Goal: Information Seeking & Learning: Learn about a topic

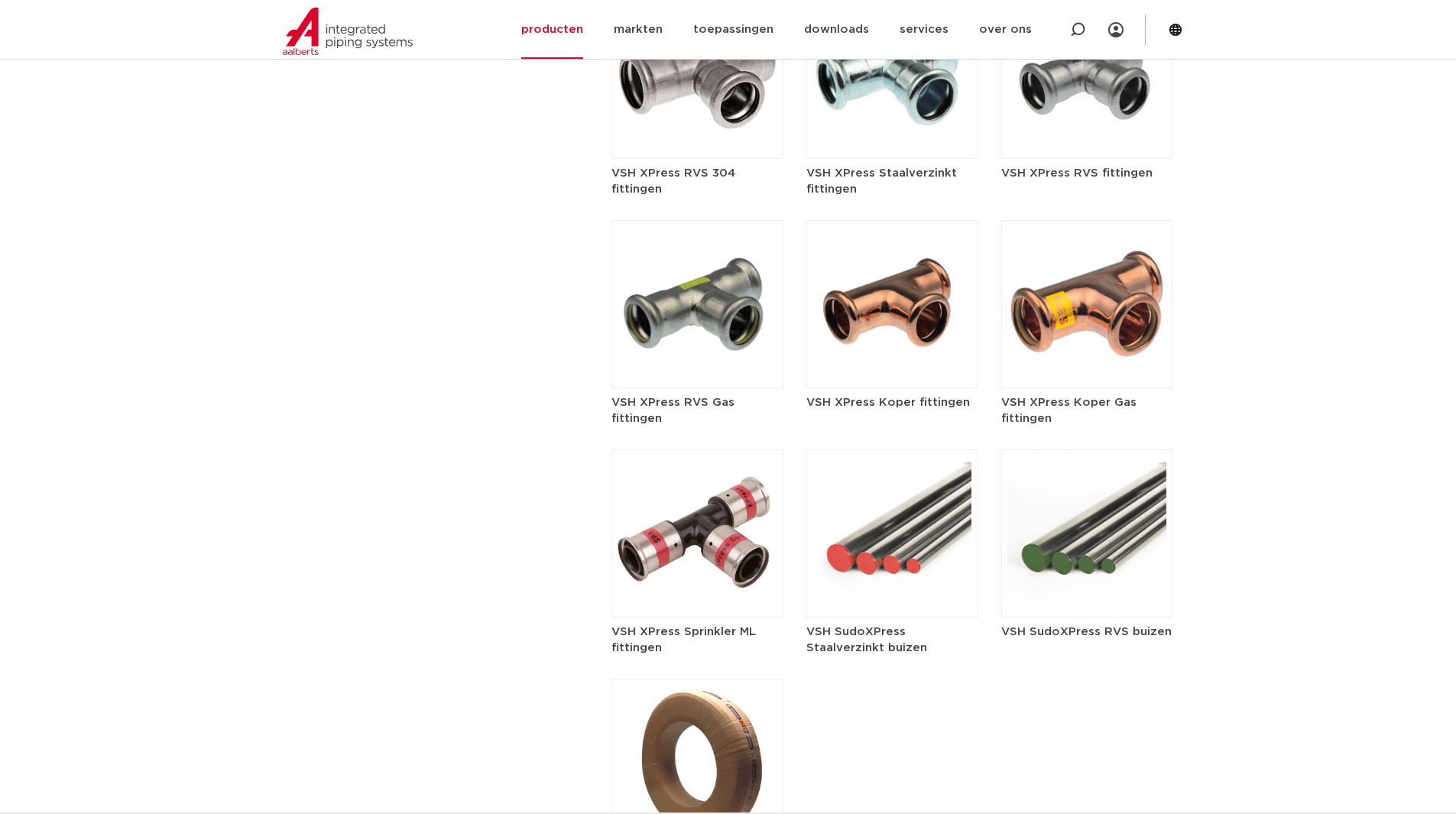
scroll to position [1762, 0]
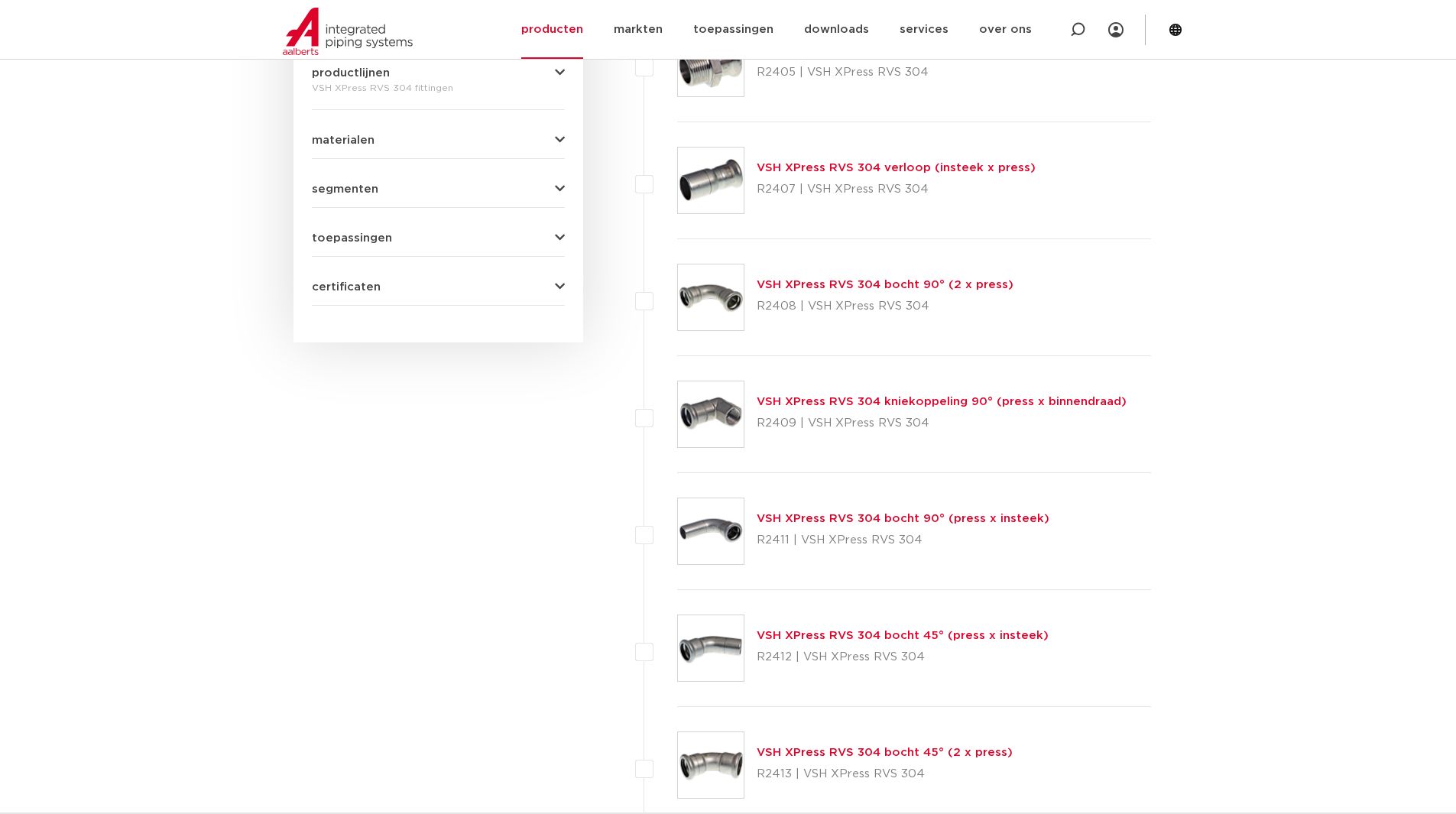
scroll to position [764, 0]
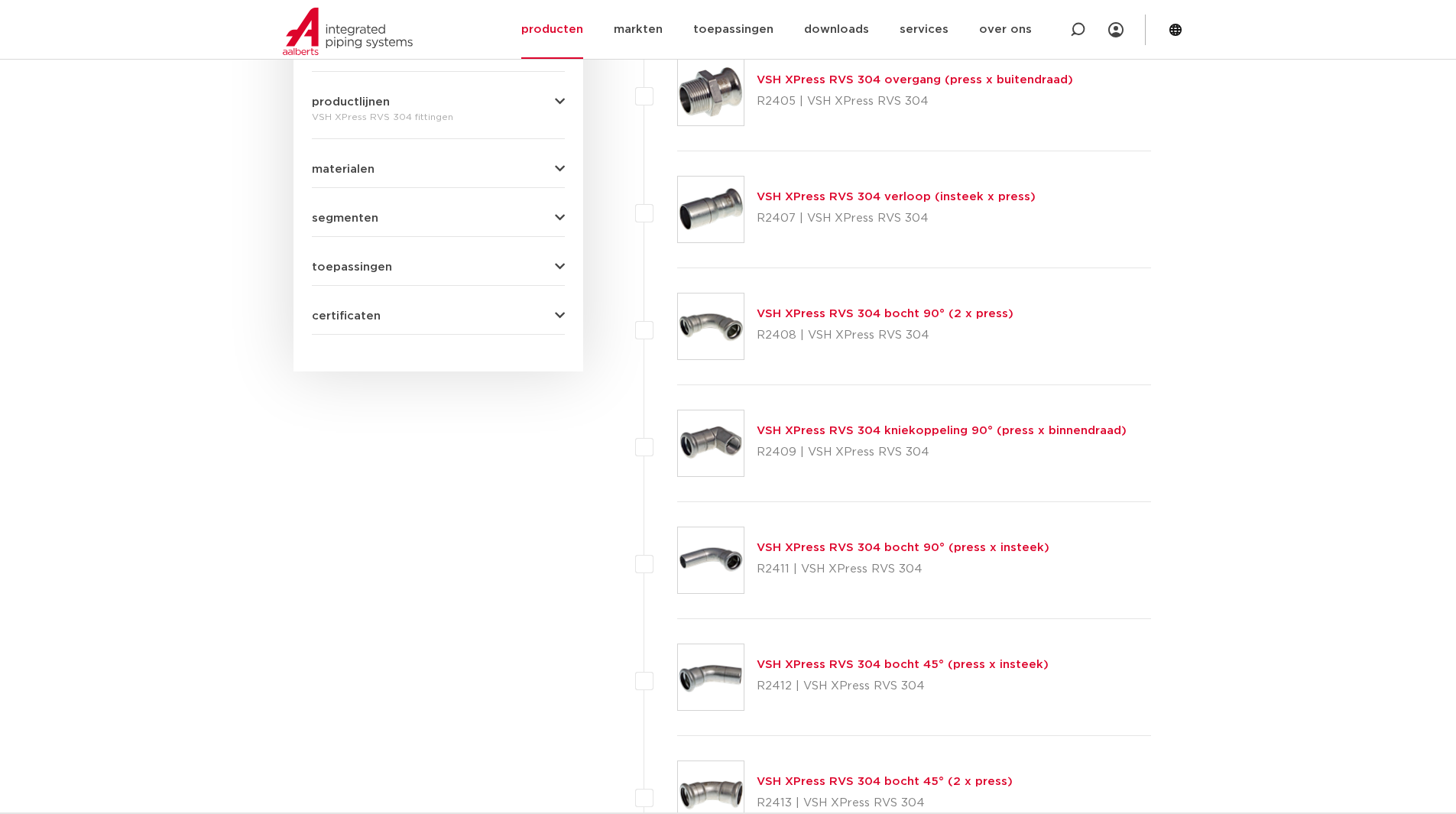
click at [706, 345] on img at bounding box center [710, 326] width 66 height 66
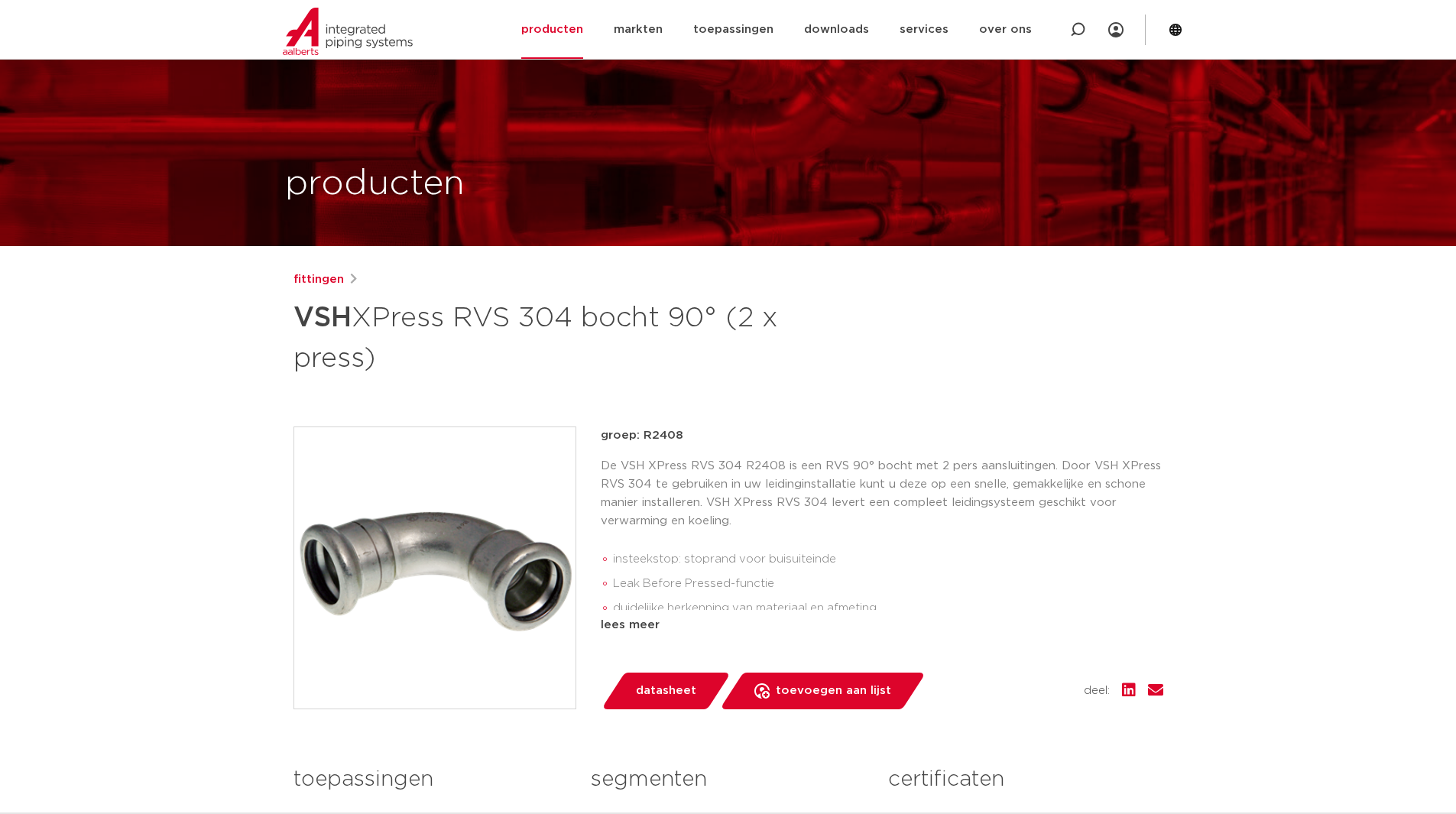
scroll to position [153, 0]
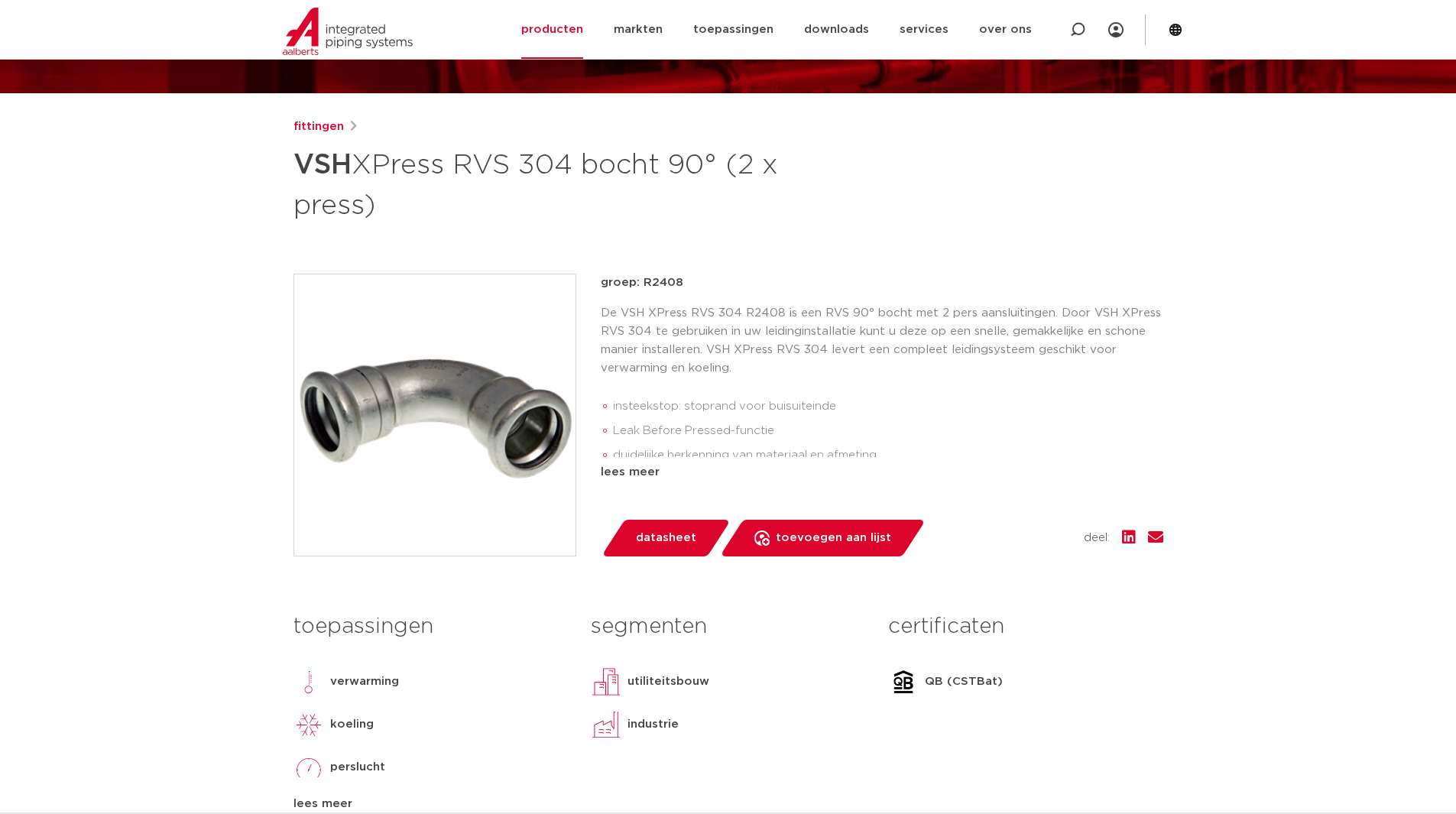
click at [423, 420] on img at bounding box center [435, 415] width 281 height 281
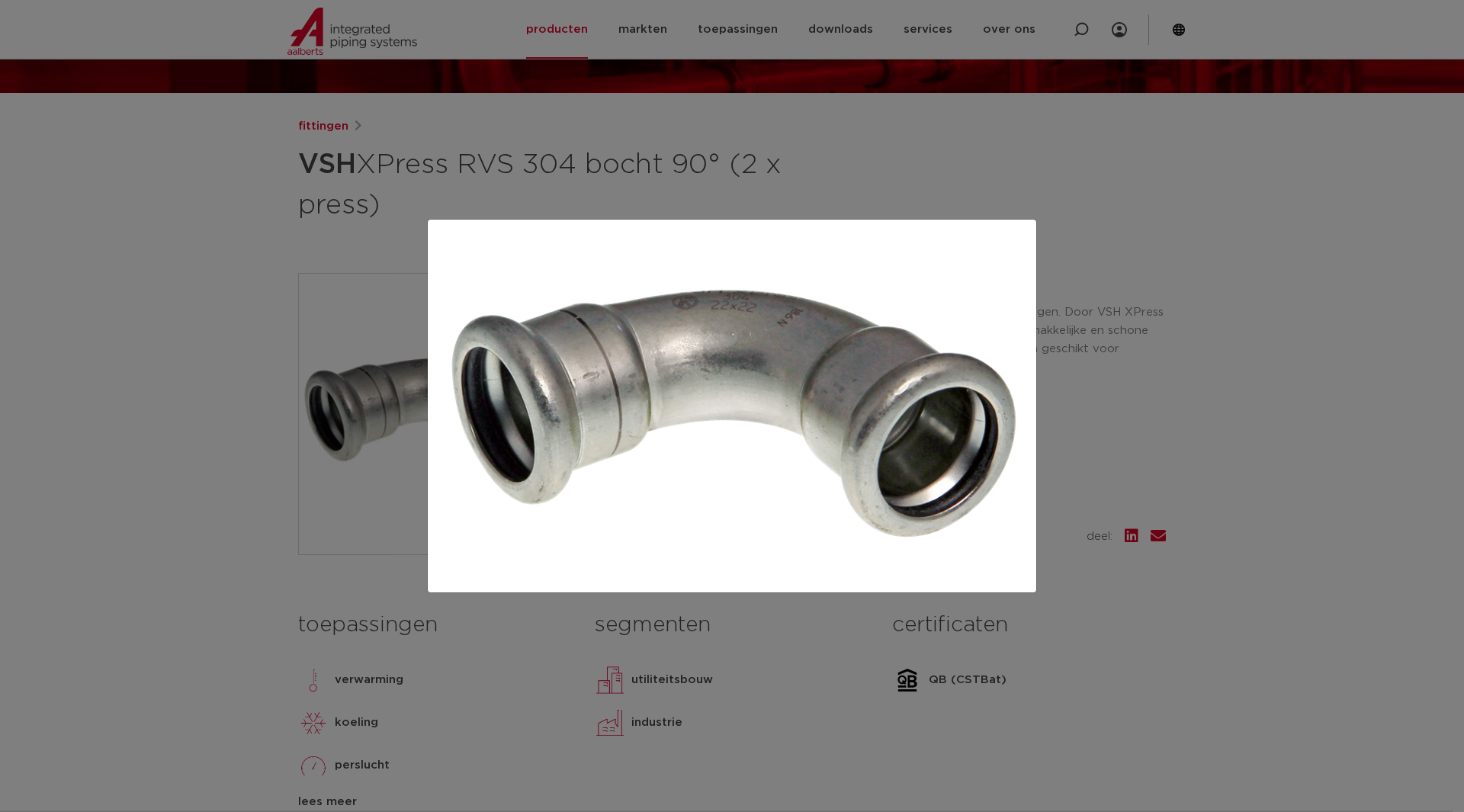
click at [651, 470] on img at bounding box center [732, 406] width 584 height 349
click at [1131, 404] on div at bounding box center [732, 406] width 1464 height 812
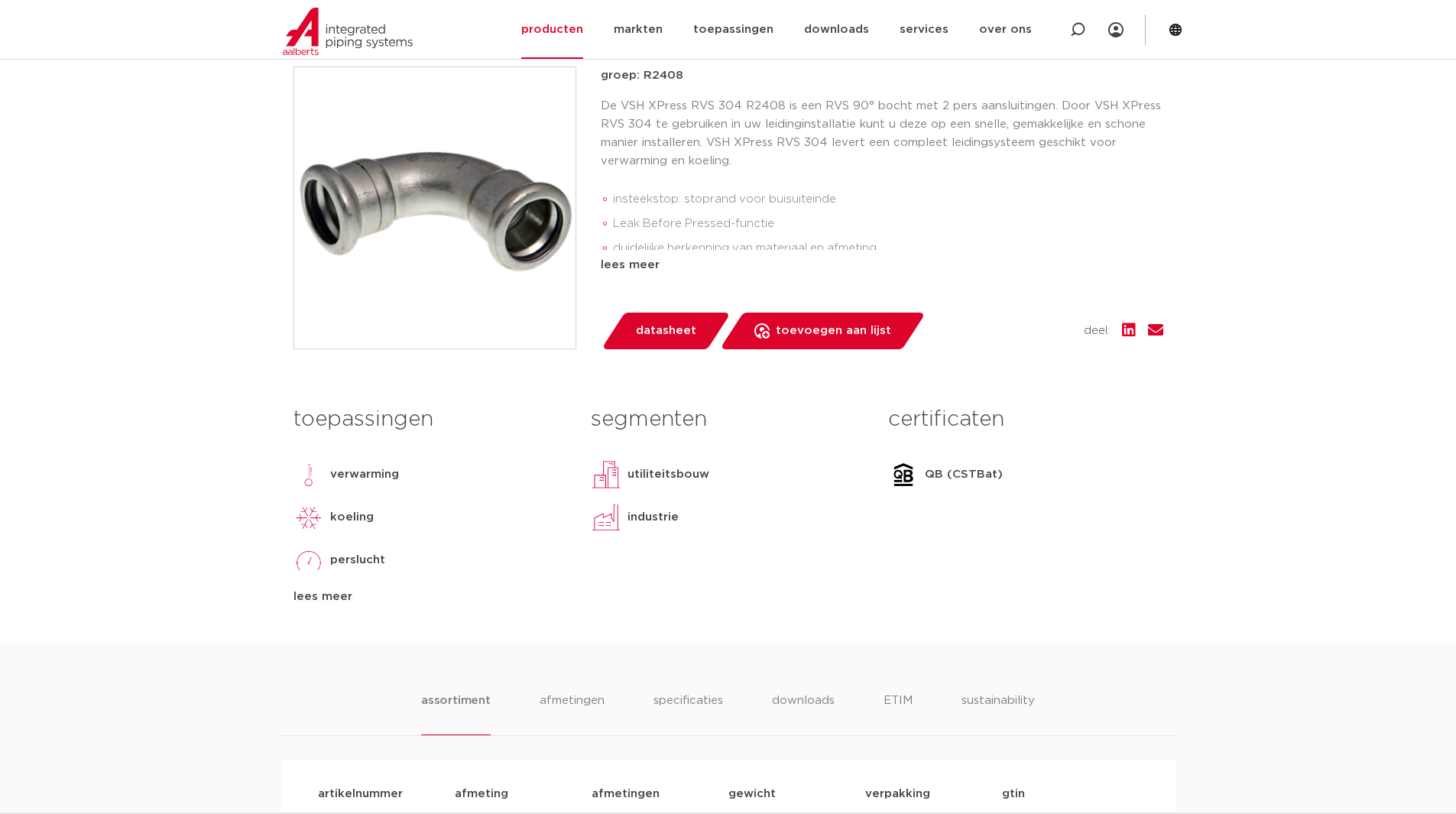
scroll to position [305, 0]
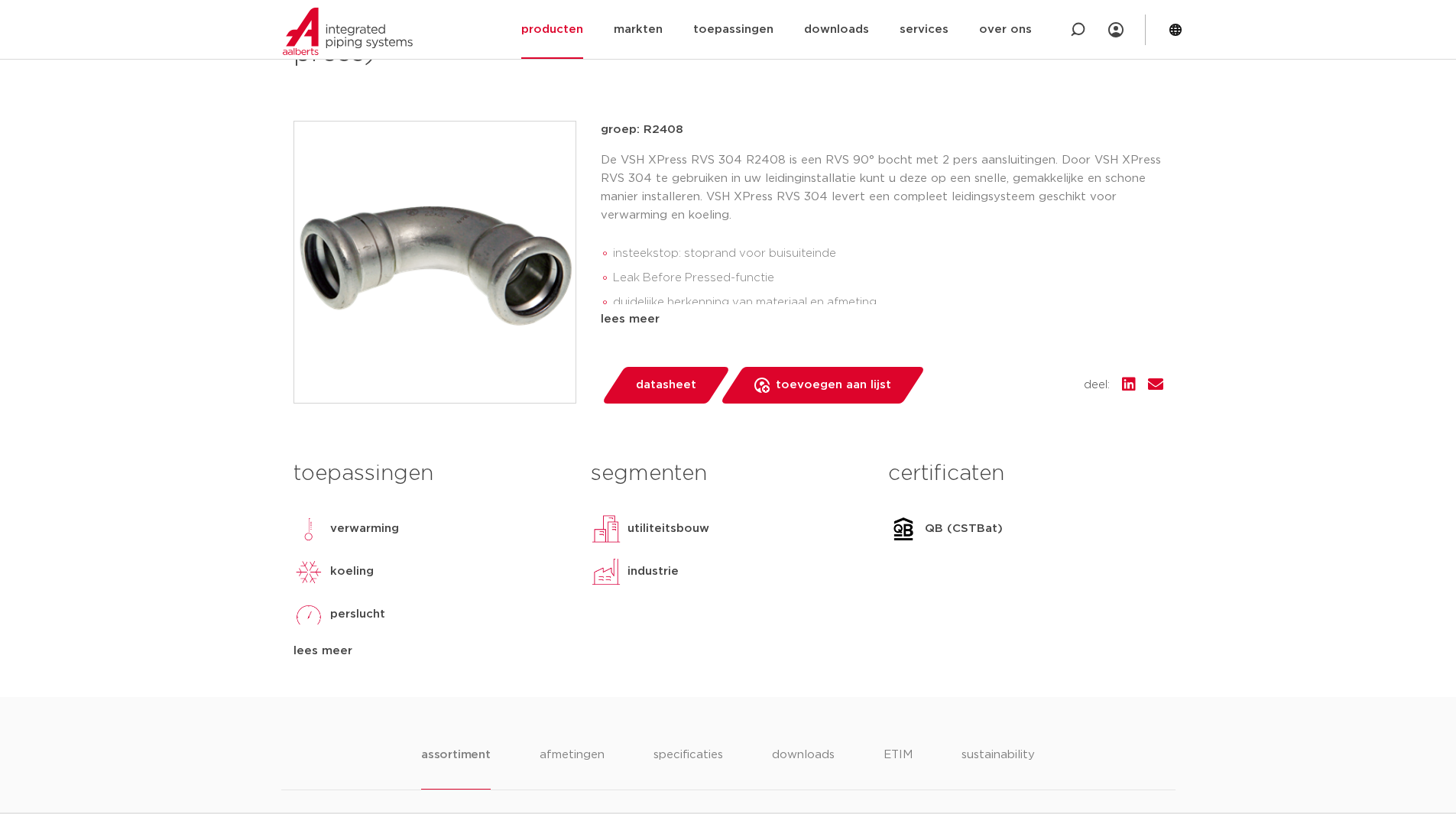
click at [629, 328] on div "groep: R2408 De VSH XPress RVS 304 R2408 is een RVS 90° bocht met 2 pers aanslu…" at bounding box center [882, 262] width 563 height 282
click at [629, 321] on div "lees meer" at bounding box center [882, 319] width 563 height 18
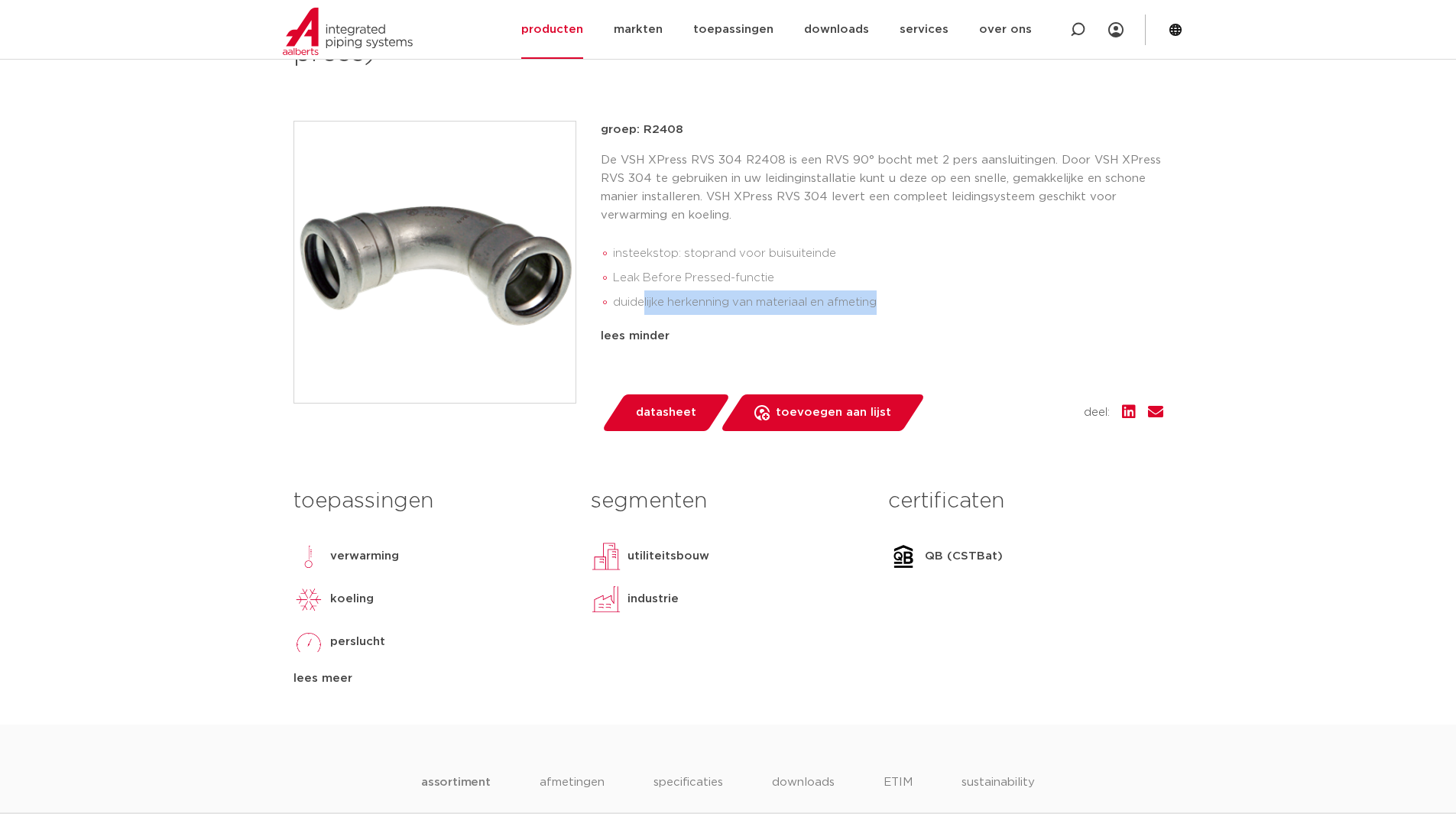
drag, startPoint x: 641, startPoint y: 317, endPoint x: 944, endPoint y: 316, distance: 303.0
click at [942, 316] on ul "insteekstop: stoprand voor buisuiteinde Leak Before Pressed-functie duidelijke …" at bounding box center [882, 278] width 563 height 86
click at [995, 324] on div "groep: R2408 De VSH XPress RVS 304 R2408 is een RVS 90° bocht met 2 pers aanslu…" at bounding box center [882, 257] width 563 height 274
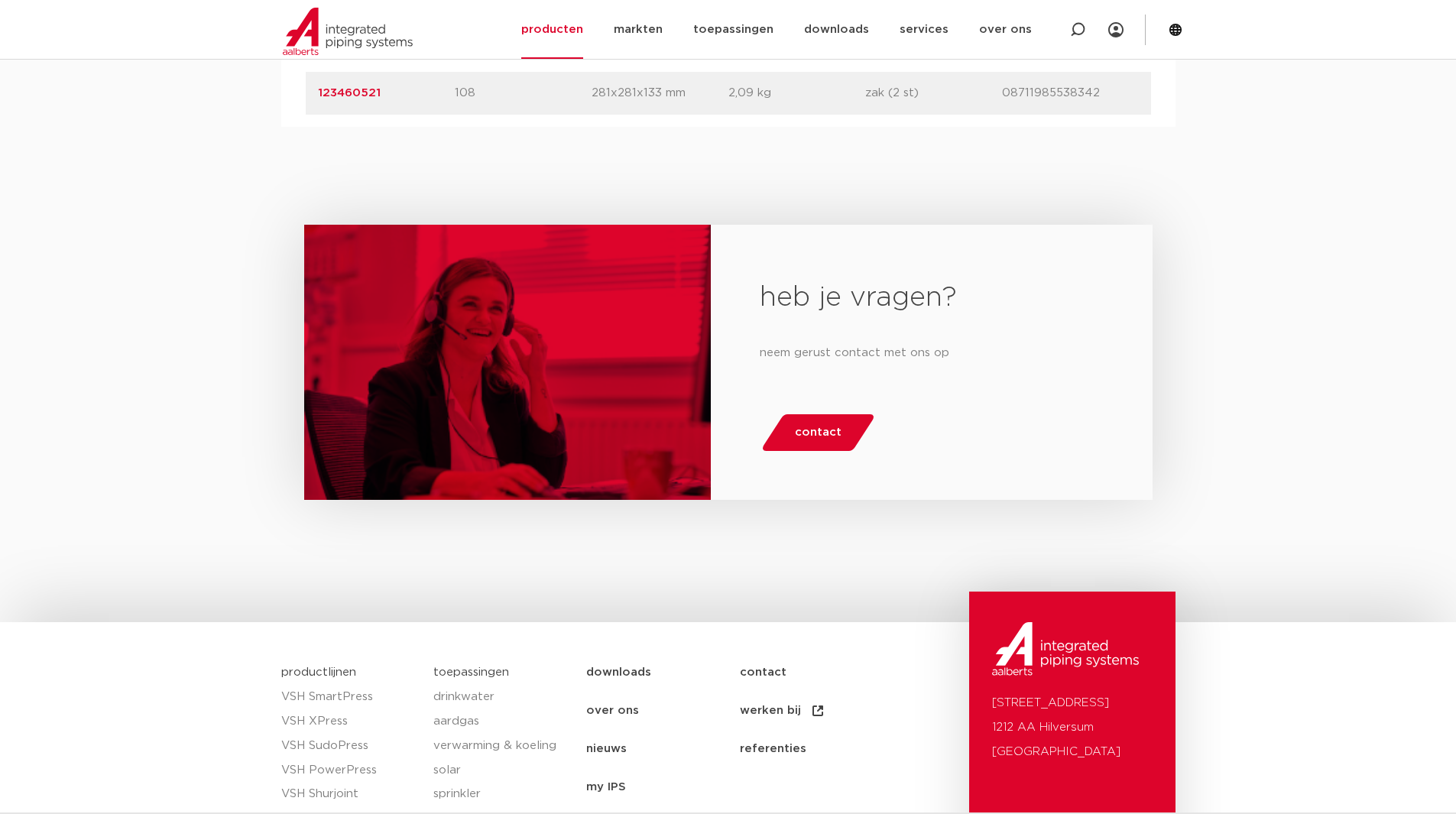
scroll to position [917, 0]
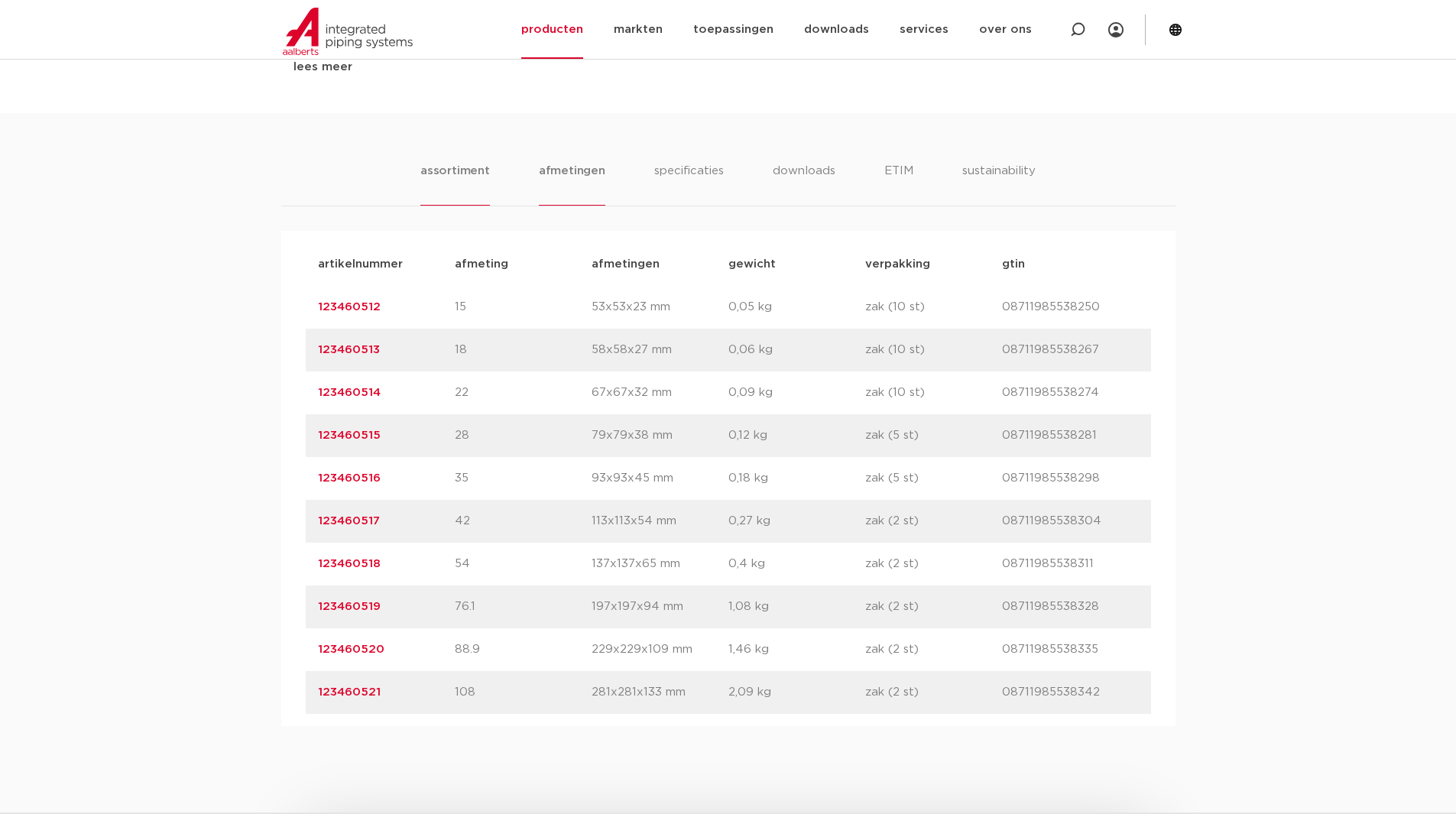
click at [573, 179] on li "afmetingen" at bounding box center [572, 183] width 67 height 44
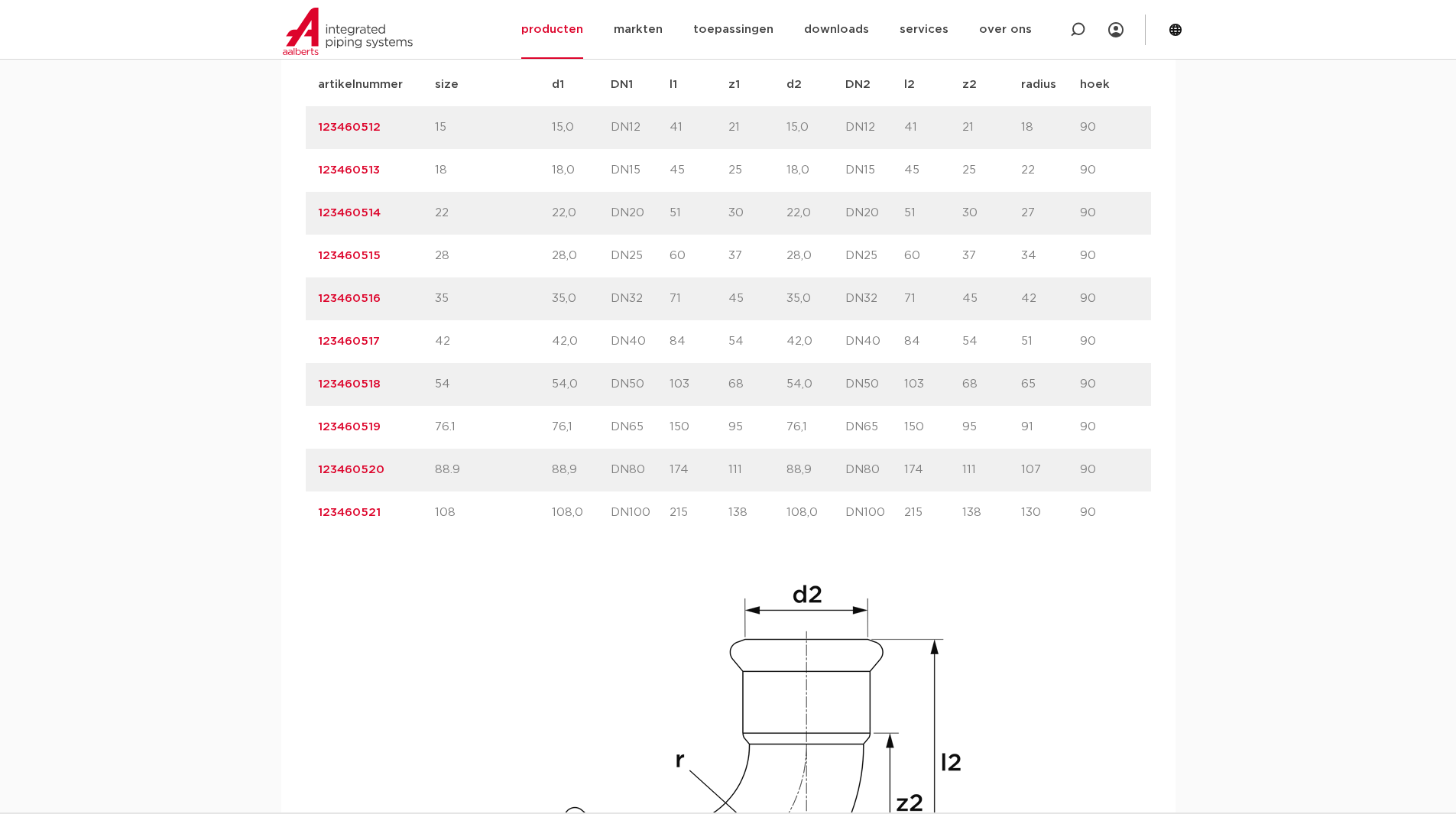
scroll to position [1069, 0]
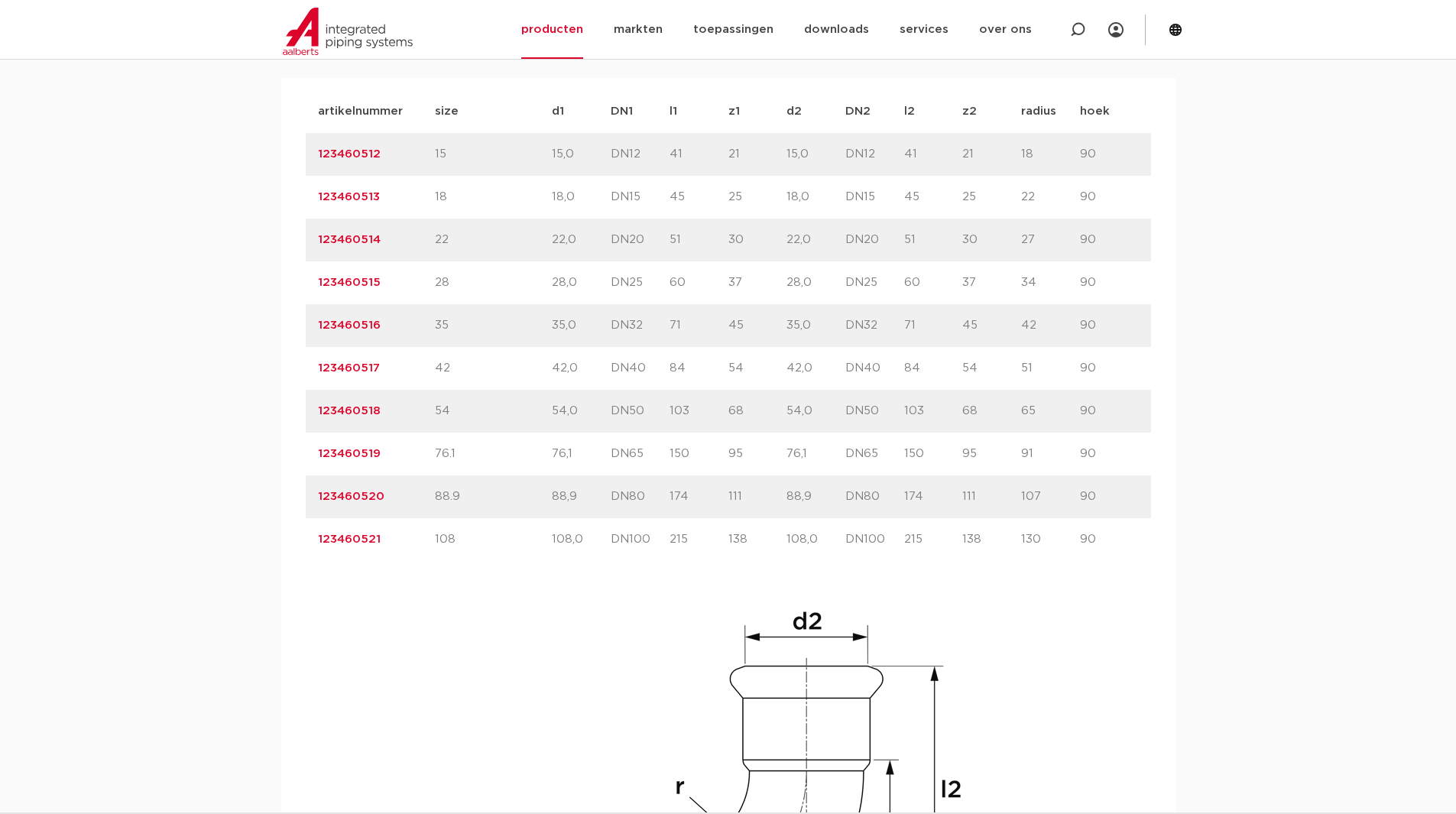
click at [520, 655] on img at bounding box center [728, 830] width 489 height 489
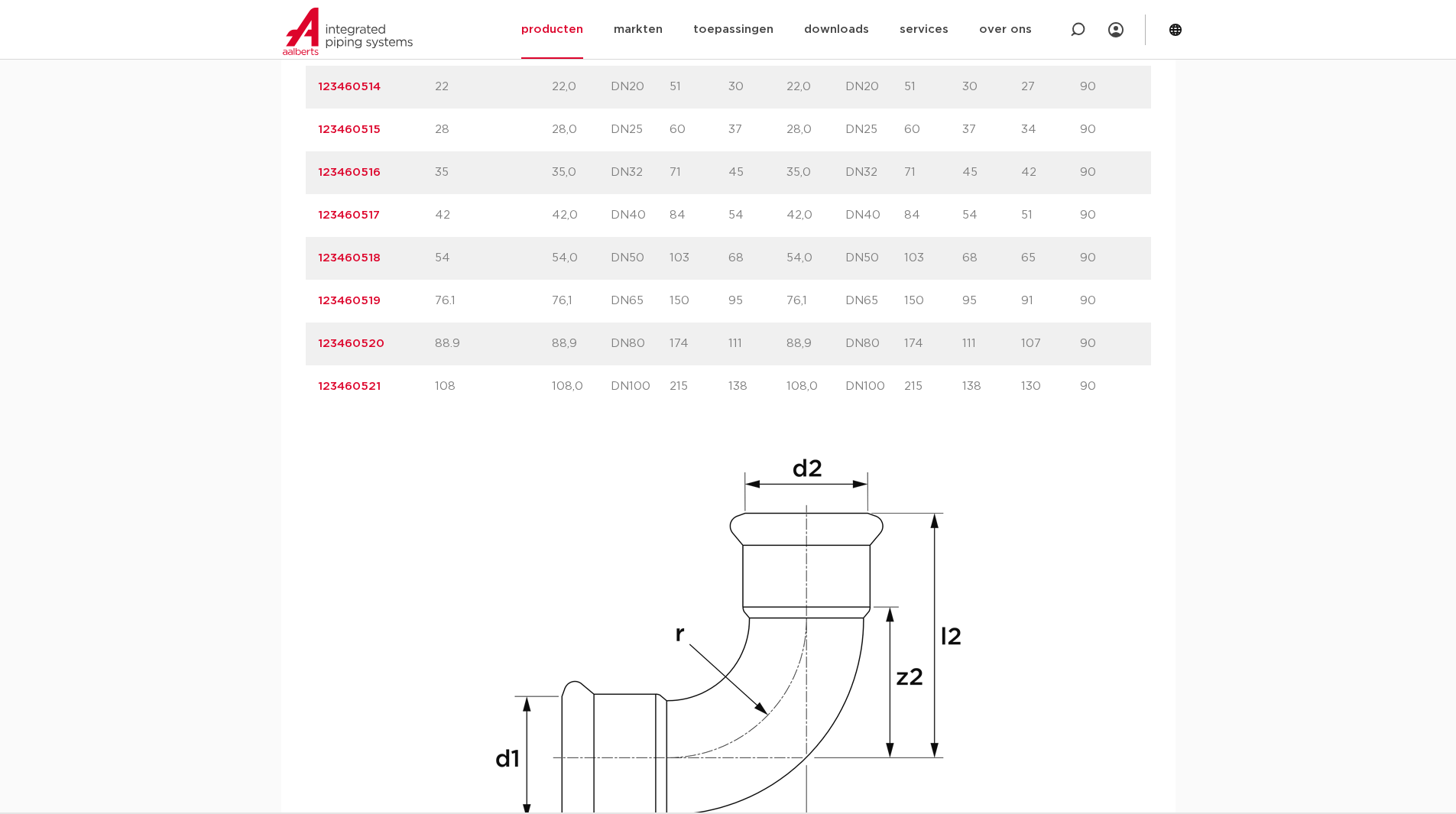
scroll to position [1375, 0]
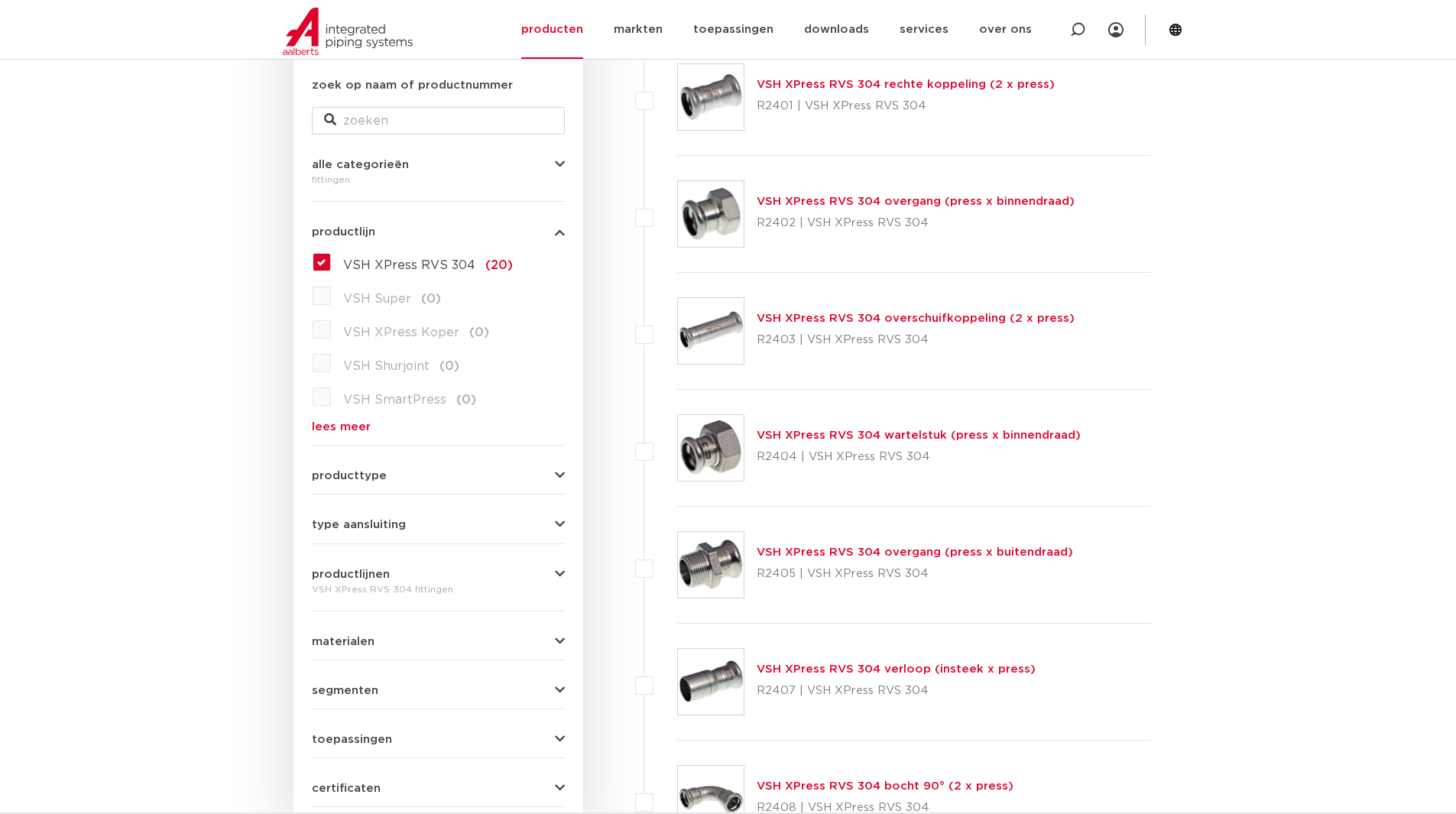
scroll to position [153, 0]
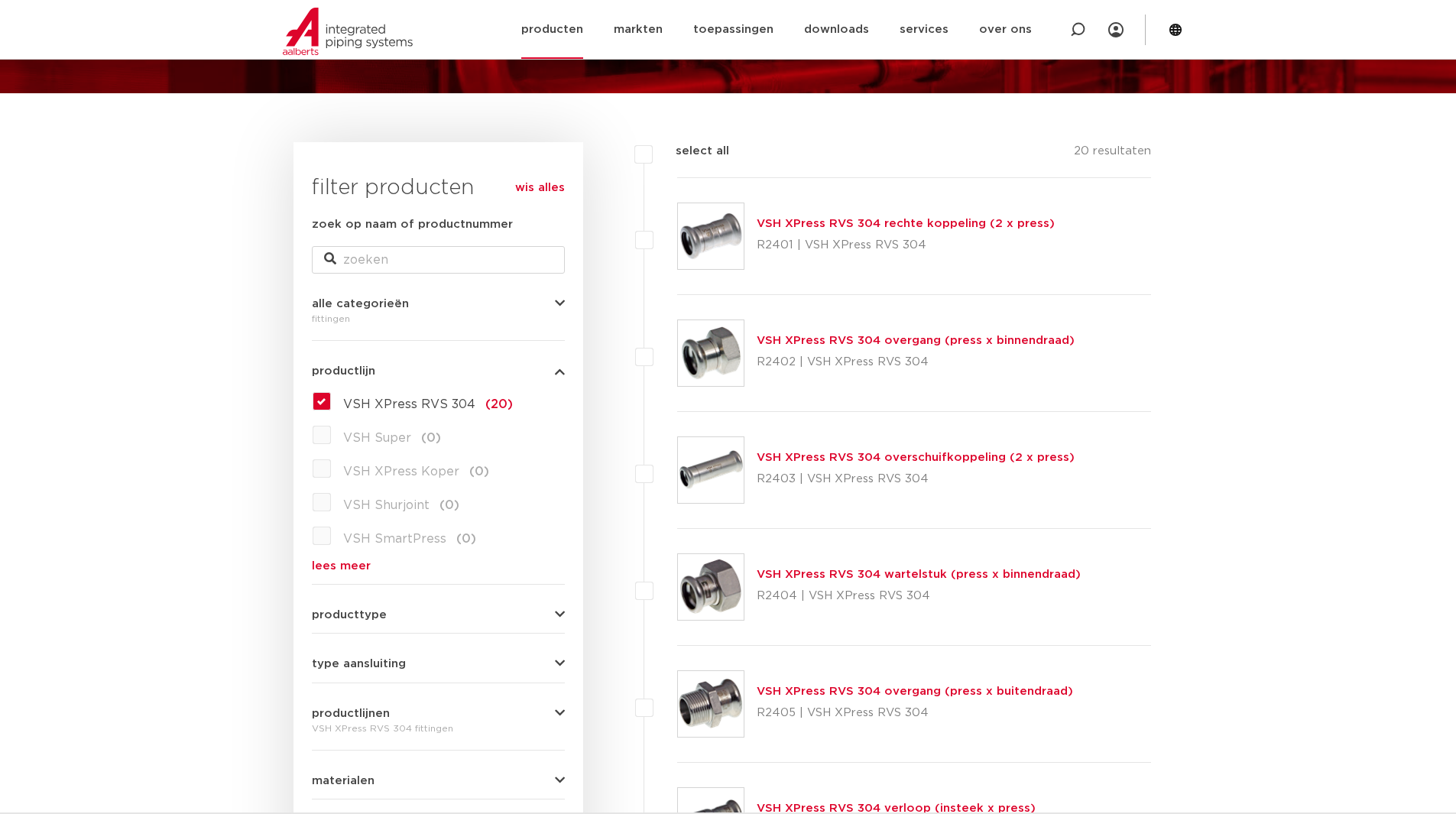
click at [581, 28] on link "producten" at bounding box center [552, 29] width 62 height 59
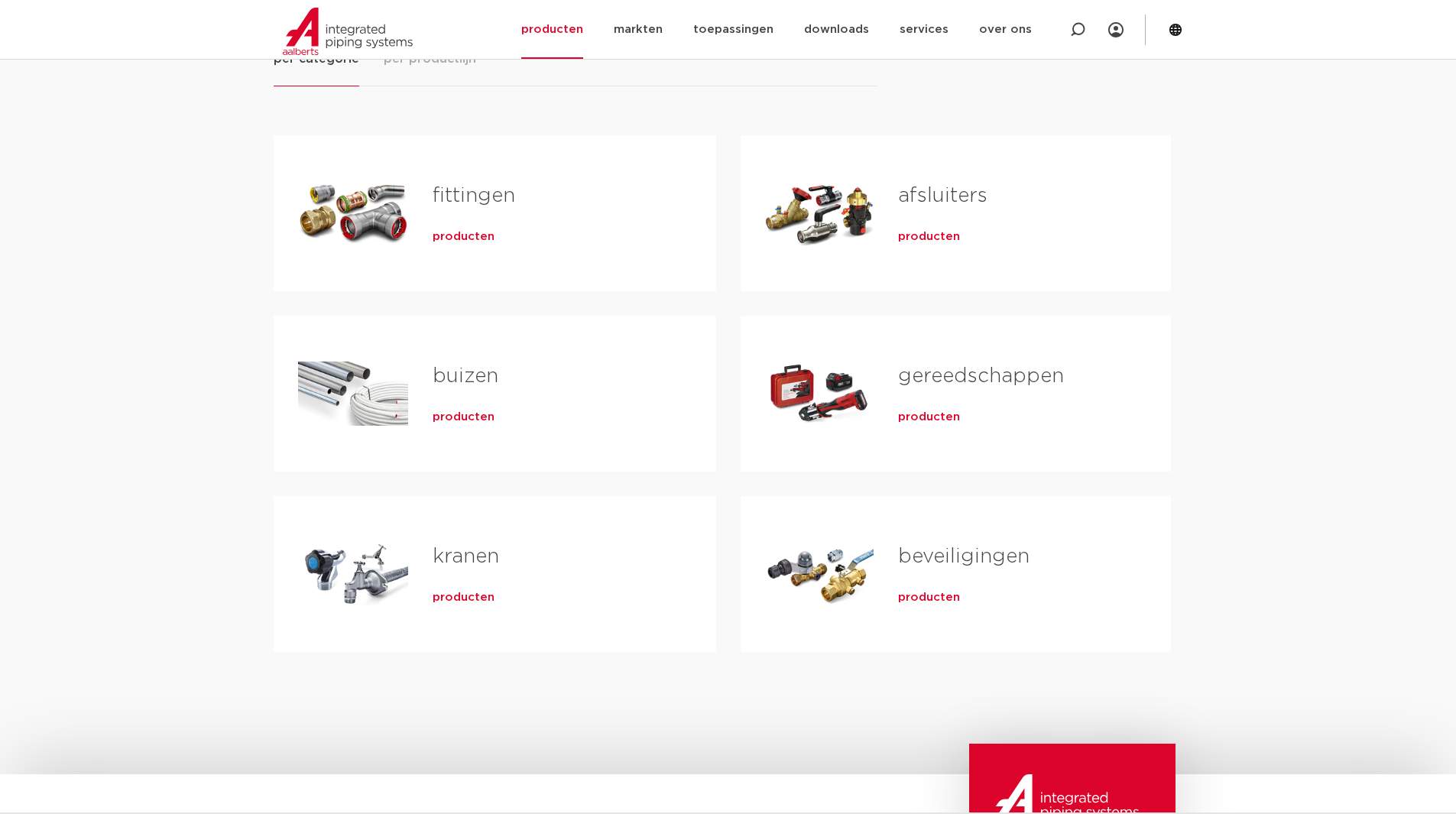
scroll to position [305, 0]
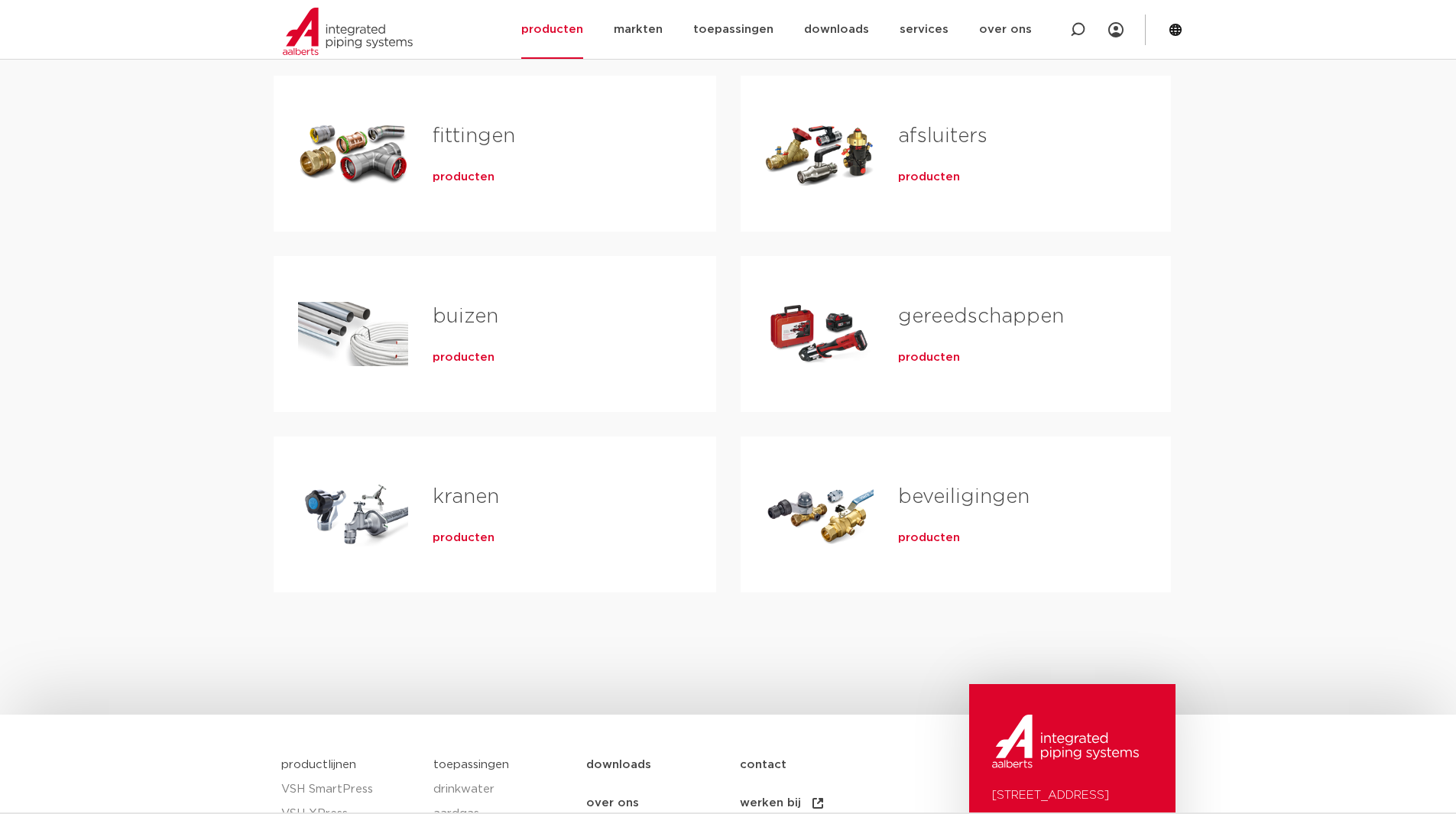
click at [815, 332] on div "Tabs. Open items met enter of spatie, sluit af met escape en navigeer met de pi…" at bounding box center [820, 333] width 109 height 107
click at [912, 358] on span "producten" at bounding box center [929, 357] width 62 height 15
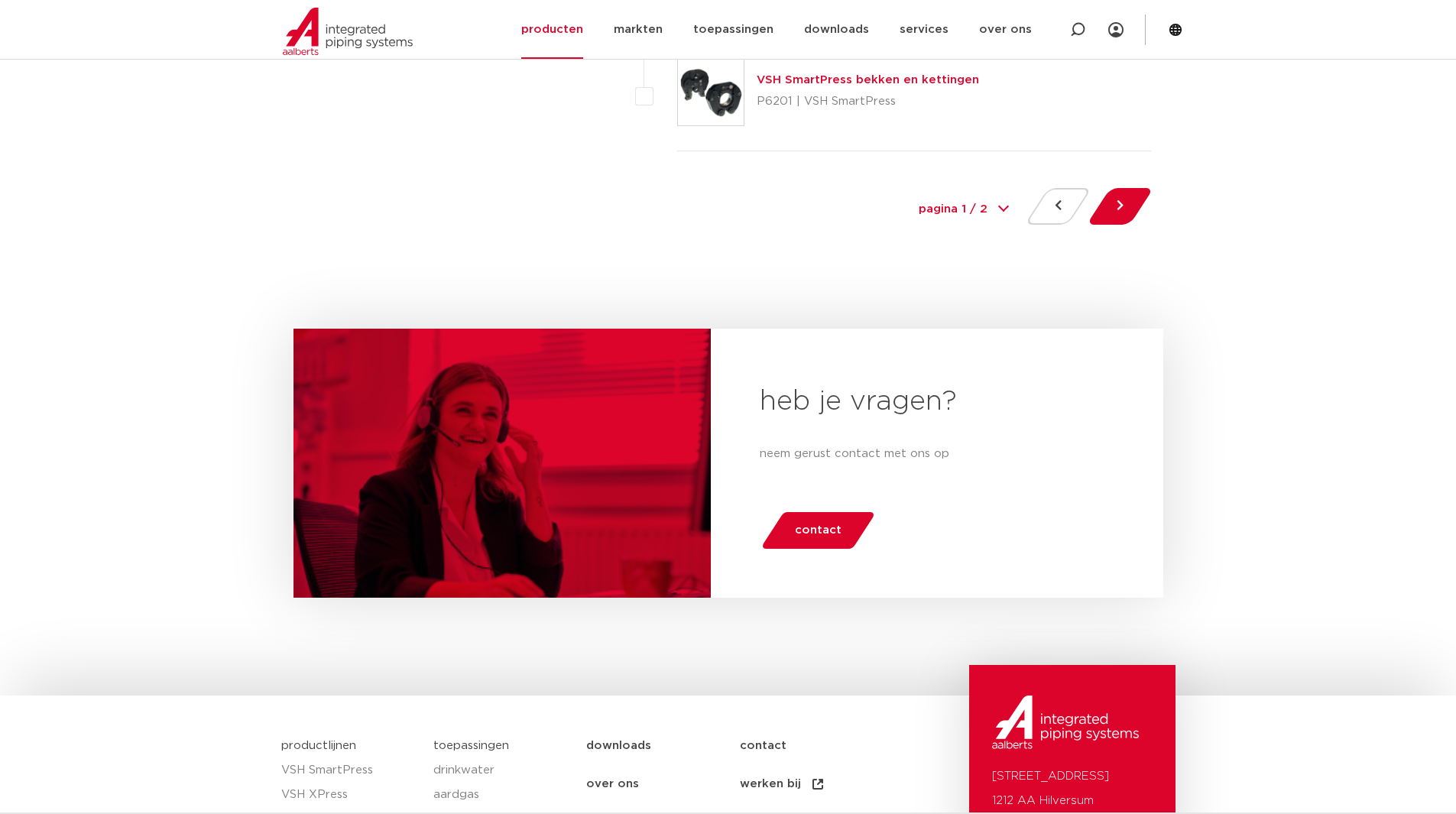
scroll to position [7029, 0]
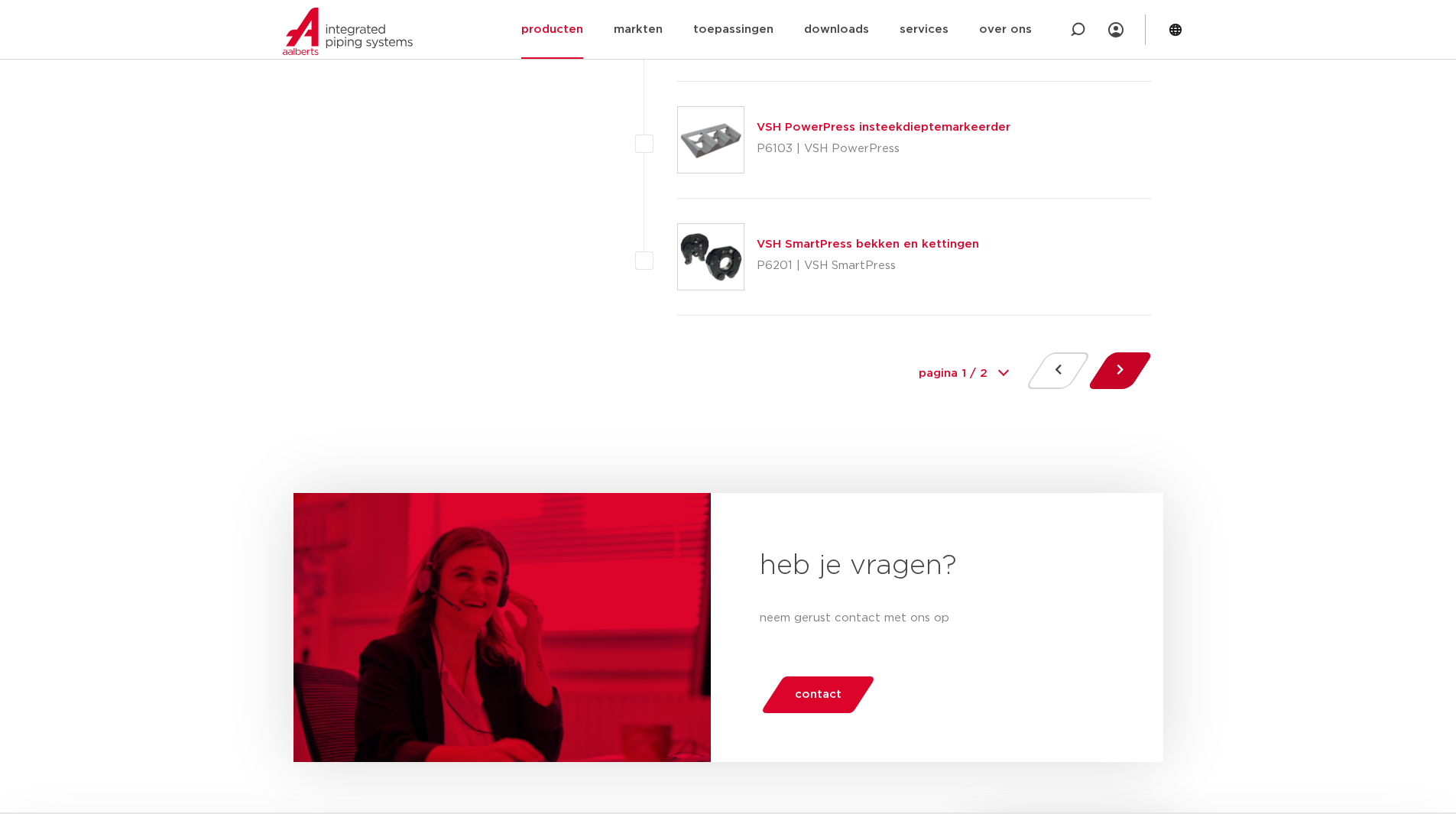
click at [1114, 374] on button at bounding box center [1120, 371] width 44 height 36
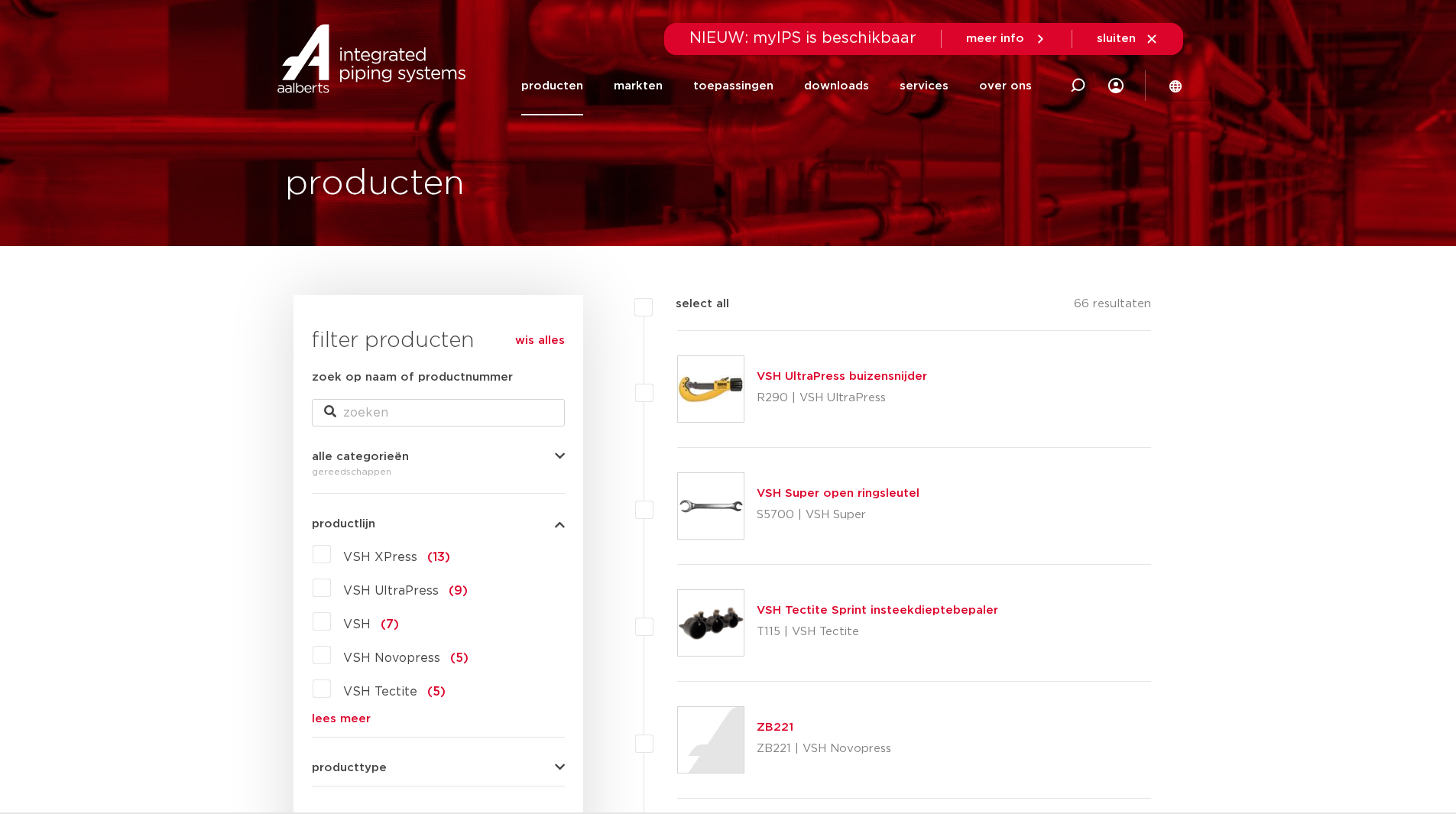
click at [570, 86] on link "producten" at bounding box center [552, 86] width 62 height 59
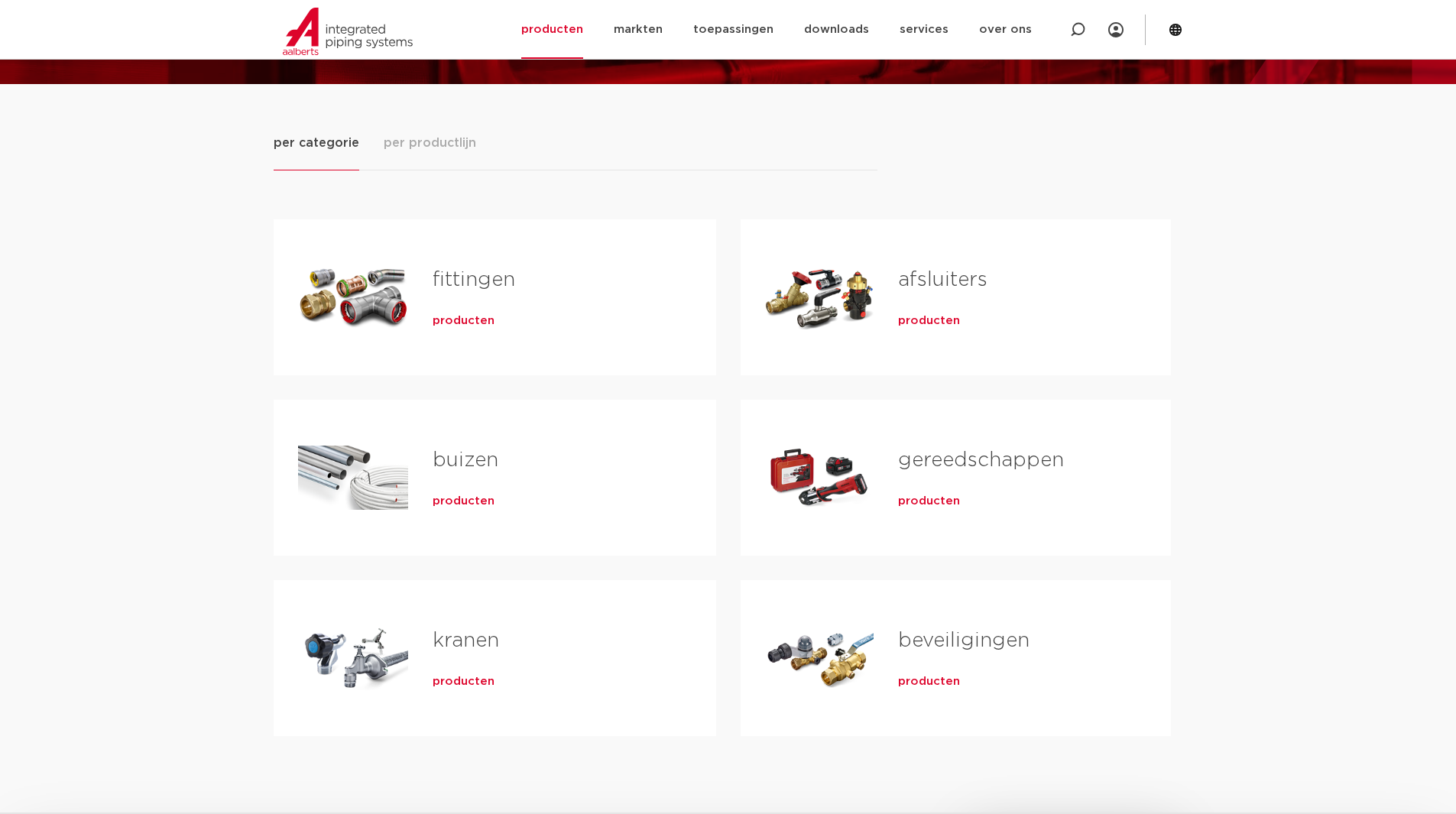
scroll to position [153, 0]
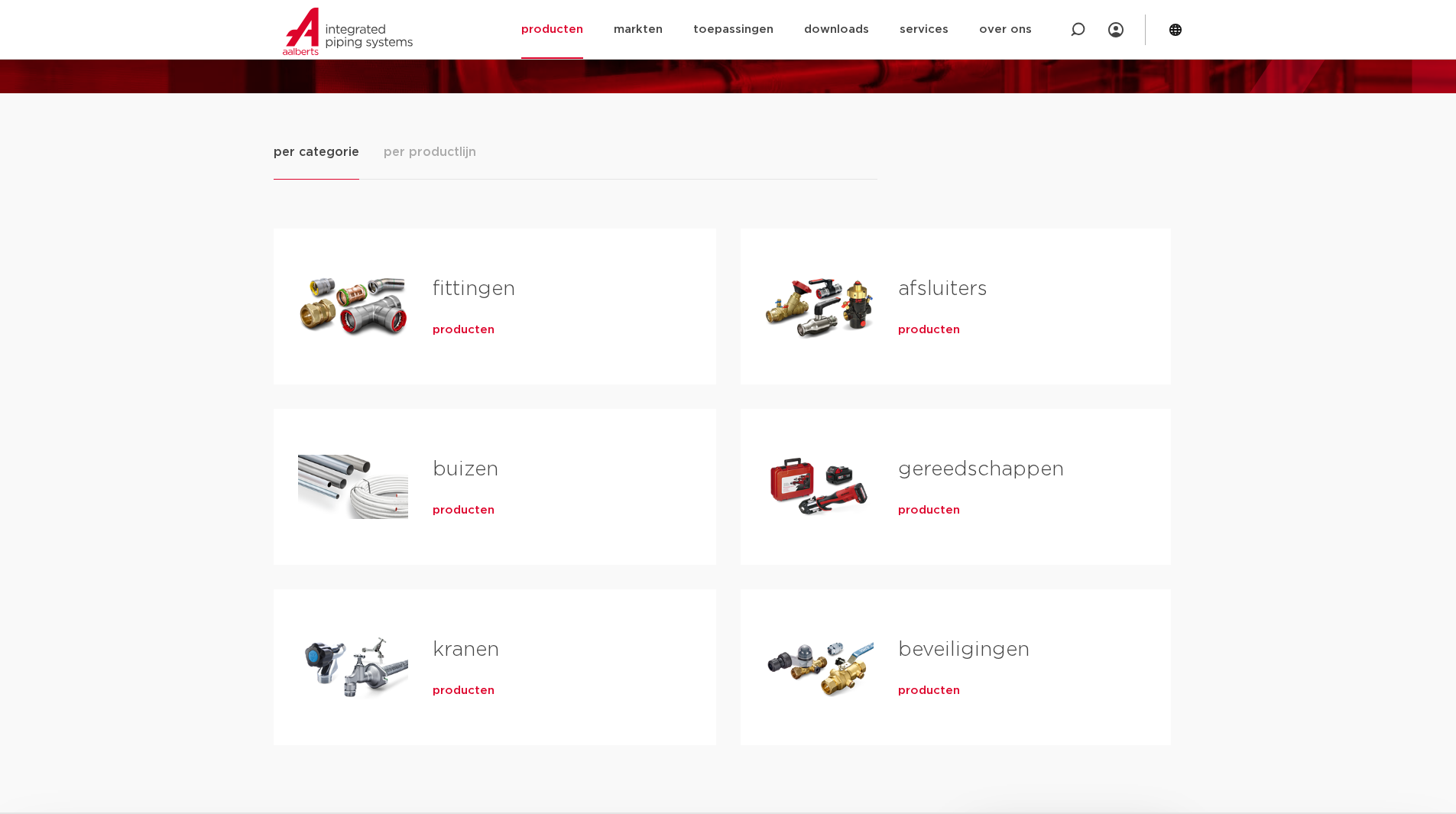
click at [344, 657] on div "Tabs. Open items met enter of spatie, sluit af met escape en navigeer met de pi…" at bounding box center [353, 666] width 110 height 107
click at [433, 686] on span "producten" at bounding box center [463, 690] width 62 height 15
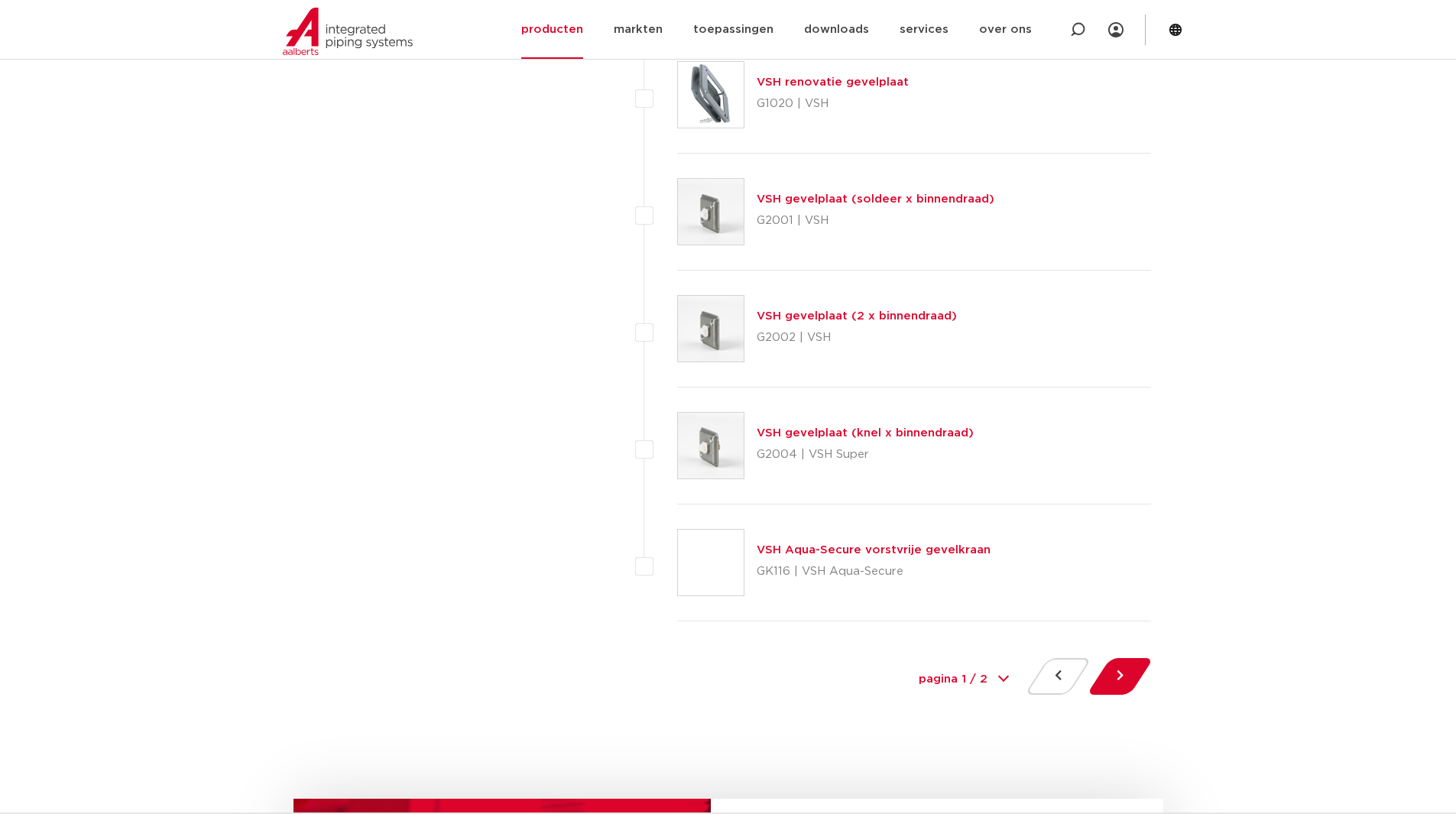
scroll to position [6876, 0]
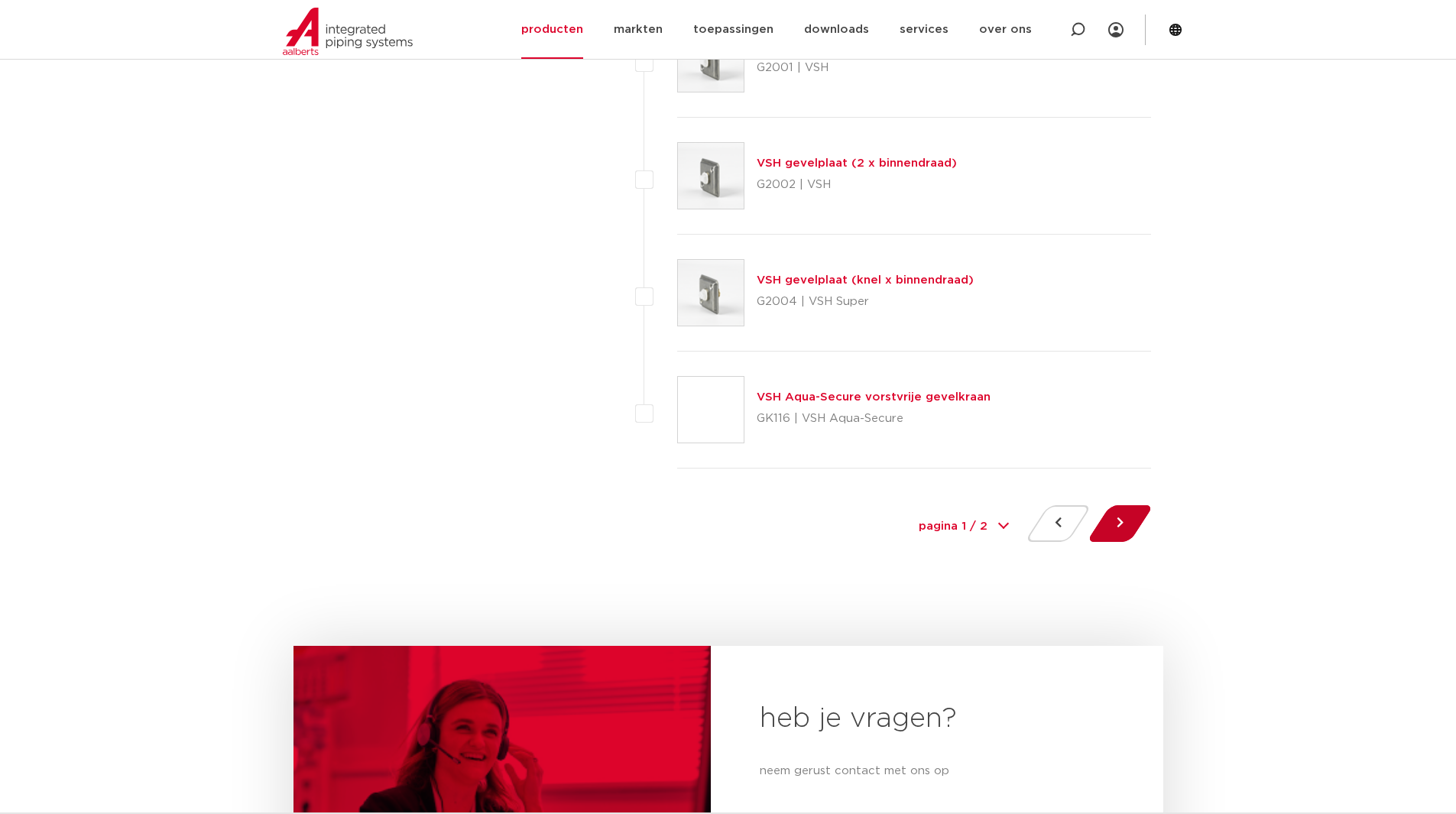
click at [1130, 513] on button at bounding box center [1120, 524] width 44 height 36
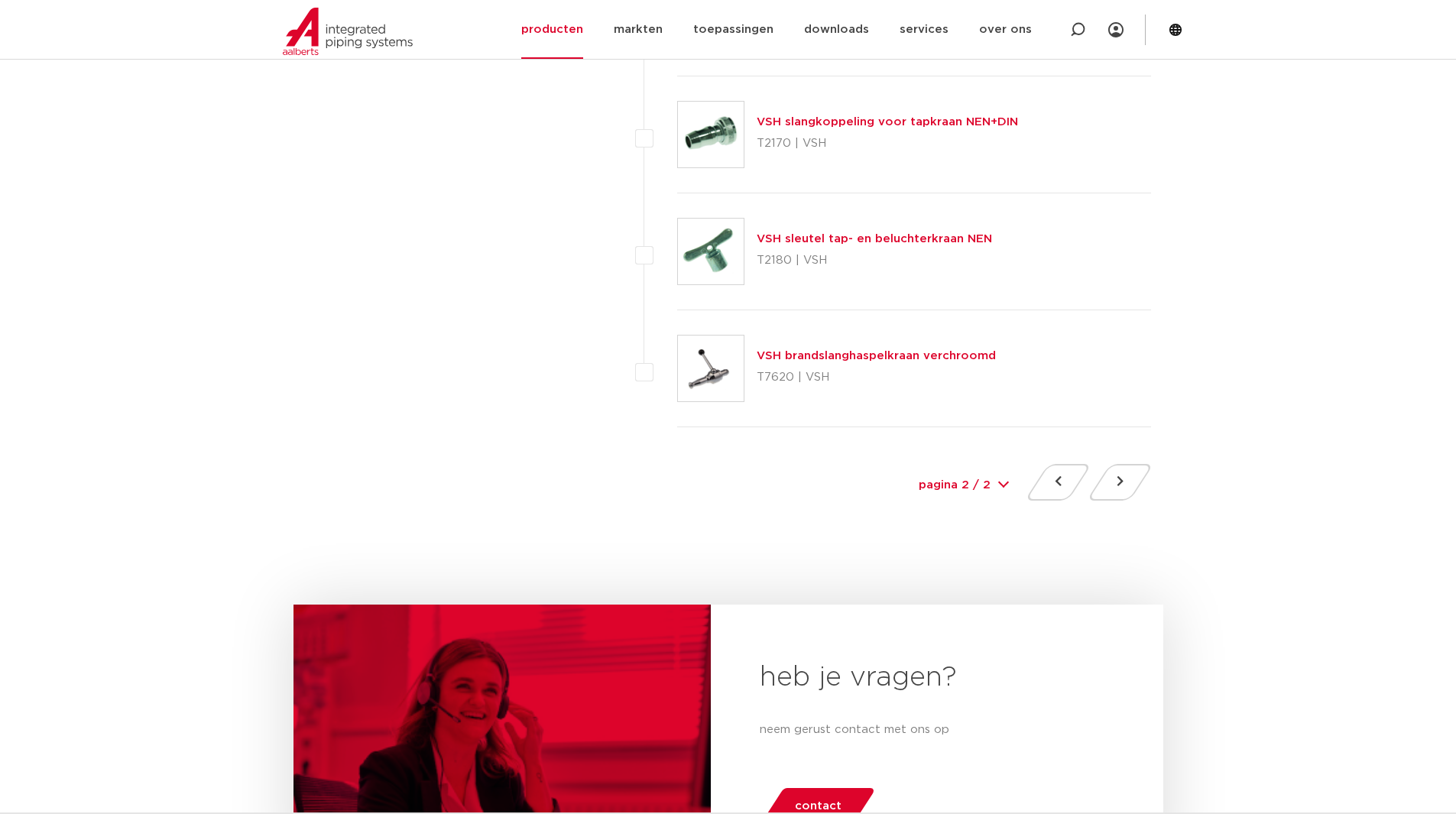
scroll to position [1223, 0]
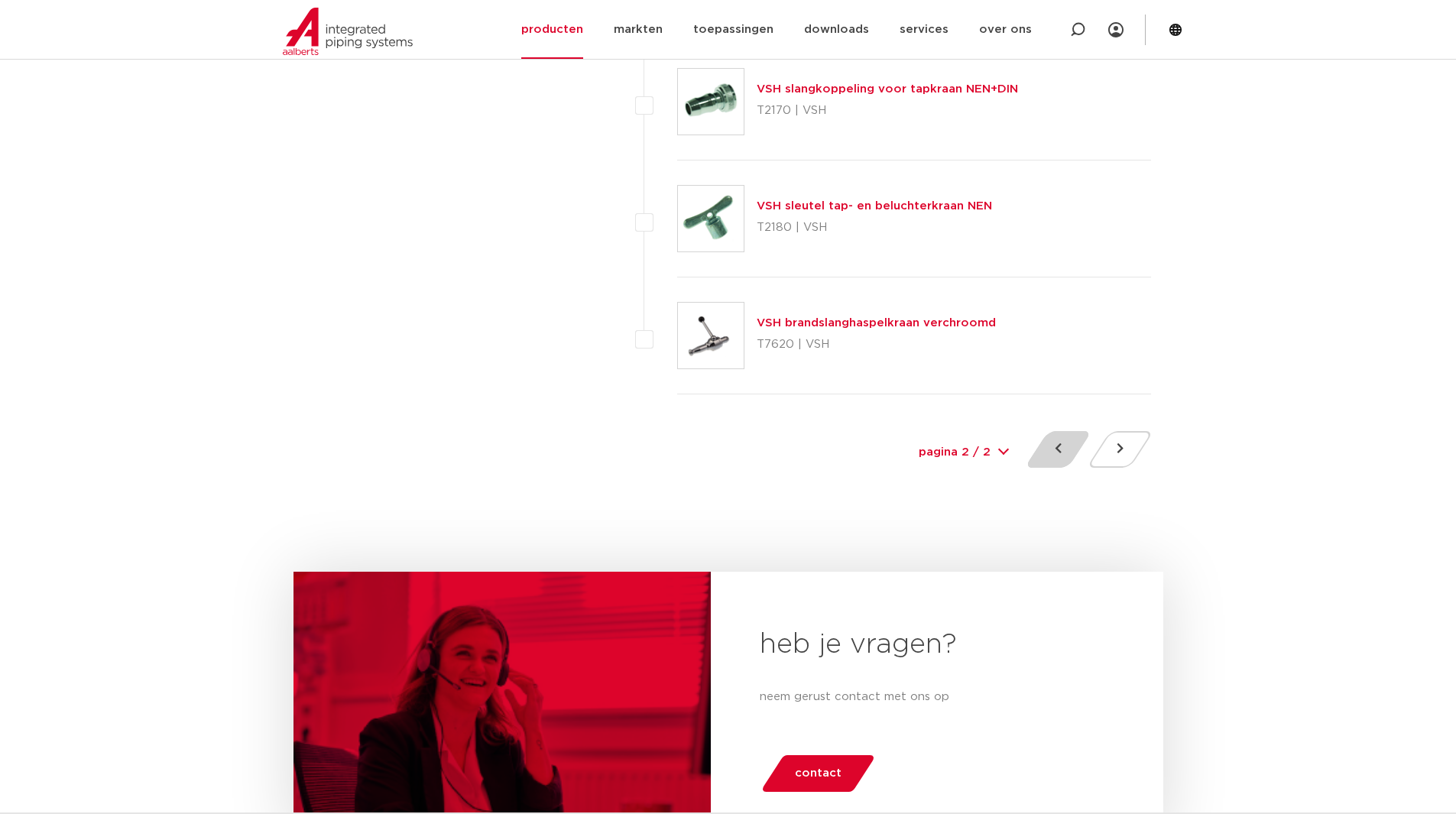
click at [1062, 455] on button at bounding box center [1058, 449] width 44 height 36
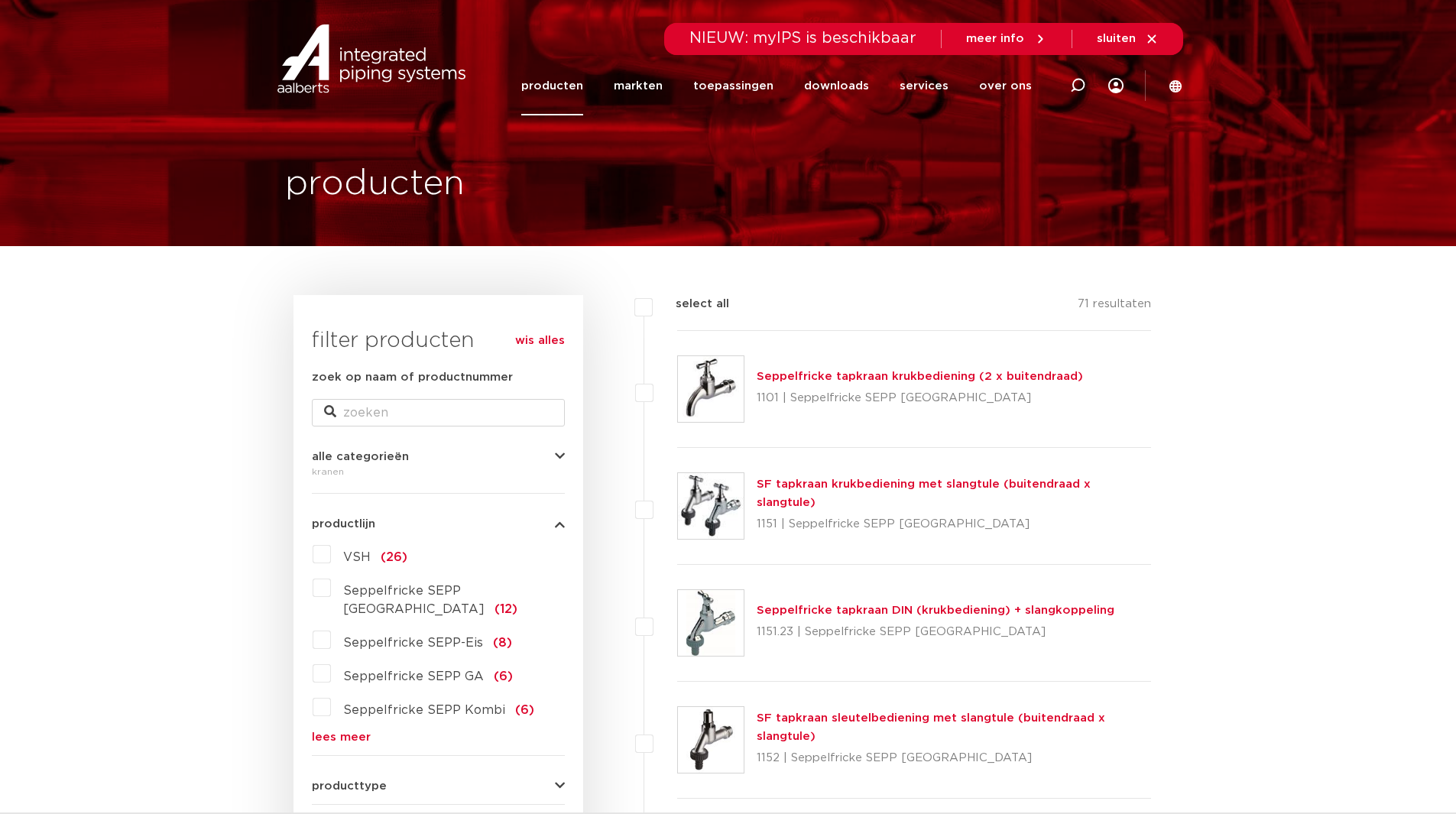
click at [546, 90] on link "producten" at bounding box center [552, 86] width 62 height 59
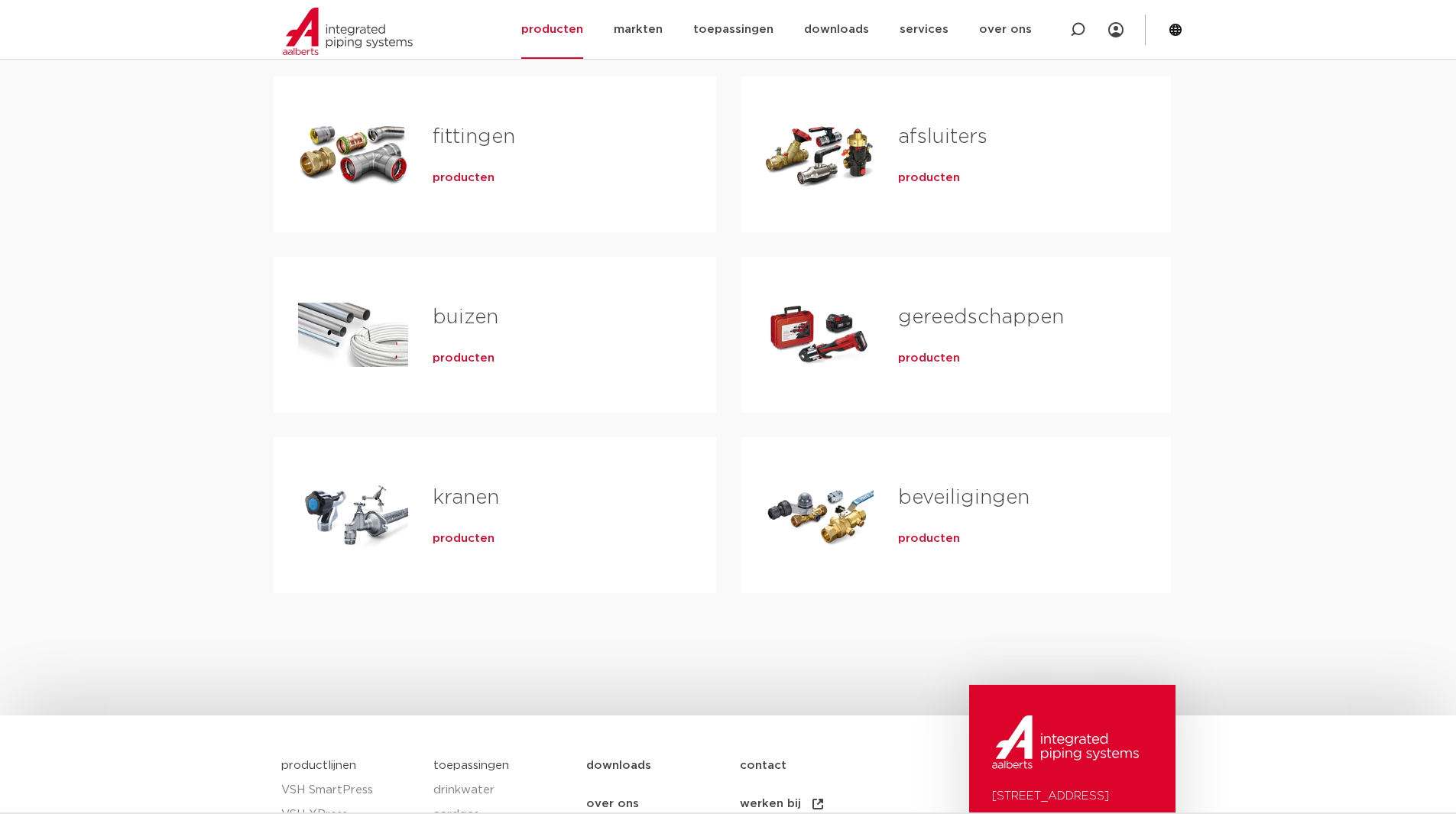
scroll to position [305, 0]
click at [828, 508] on div "Tabs. Open items met enter of spatie, sluit af met escape en navigeer met de pi…" at bounding box center [820, 514] width 109 height 107
click at [920, 540] on span "producten" at bounding box center [929, 537] width 62 height 15
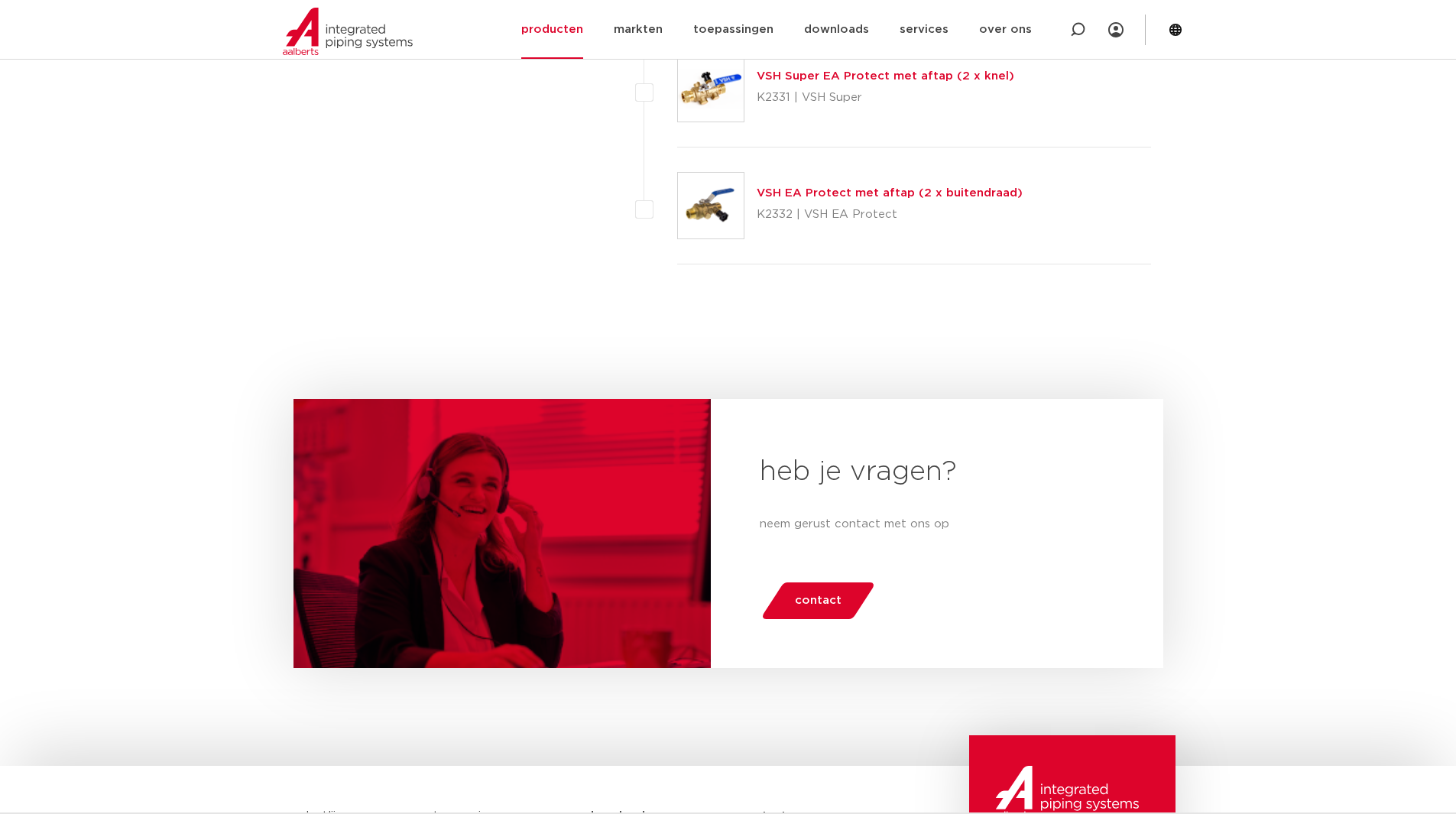
scroll to position [6876, 0]
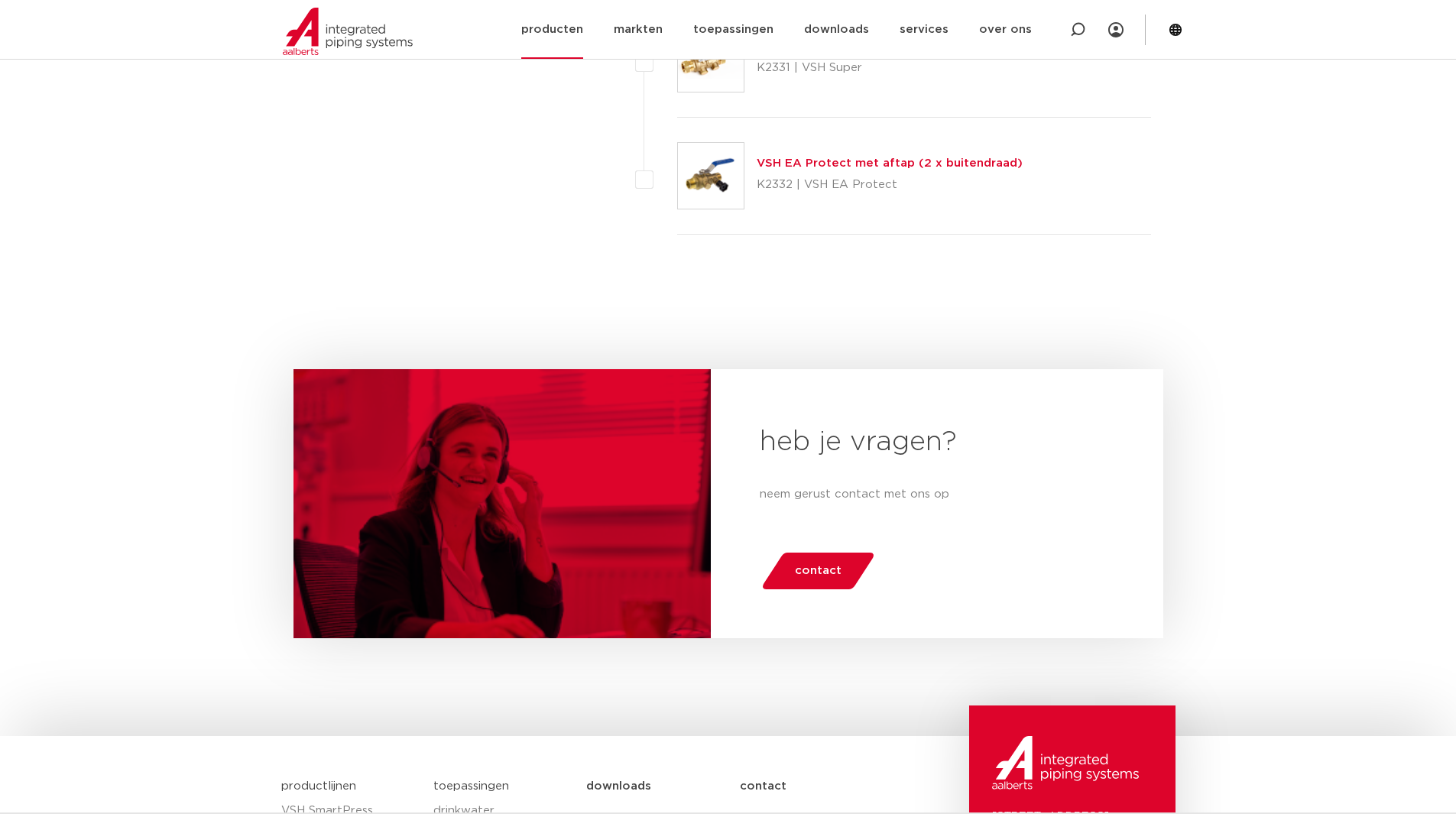
click at [344, 37] on img at bounding box center [348, 32] width 130 height 48
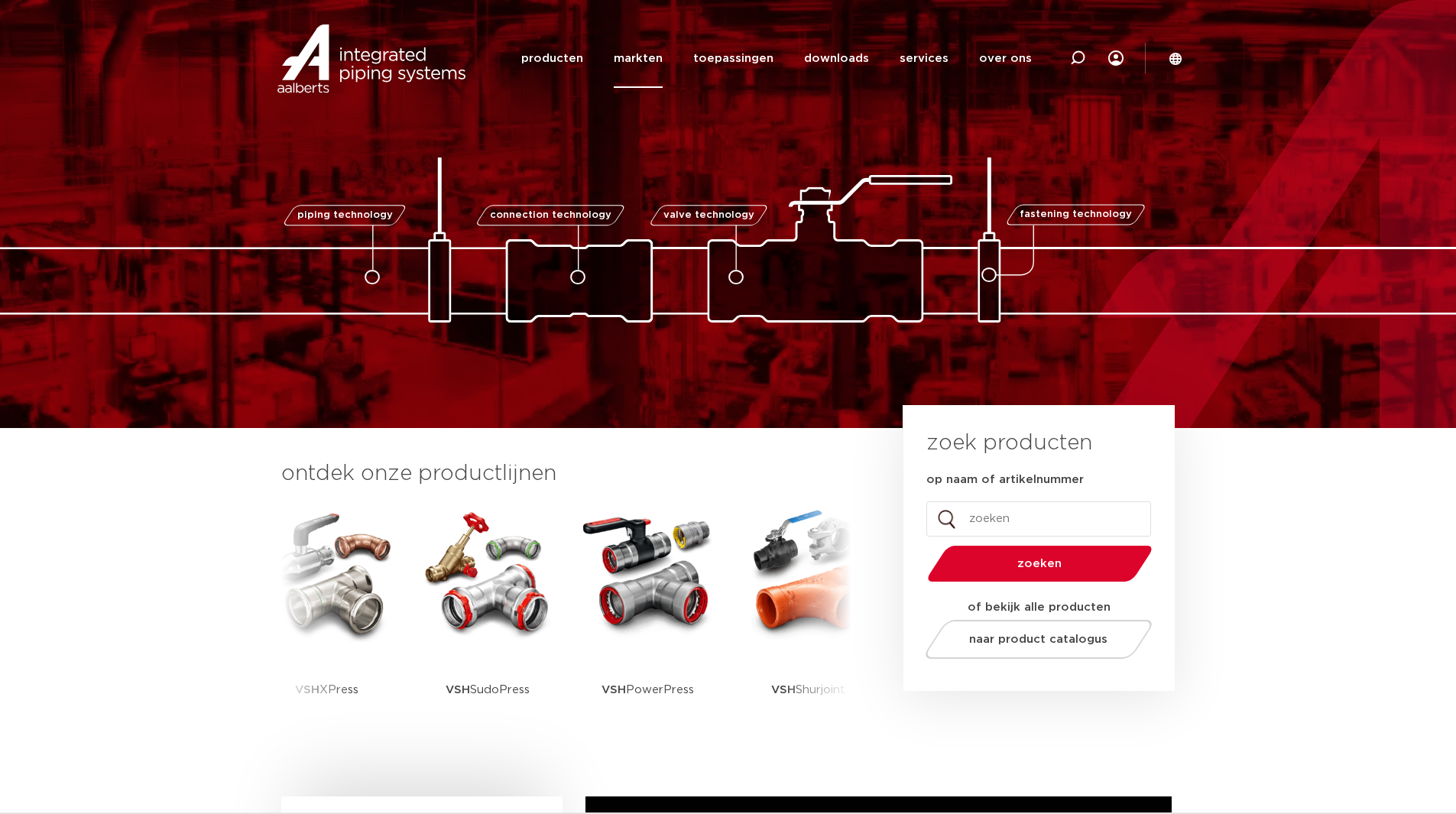
click at [647, 55] on link "markten" at bounding box center [638, 59] width 49 height 59
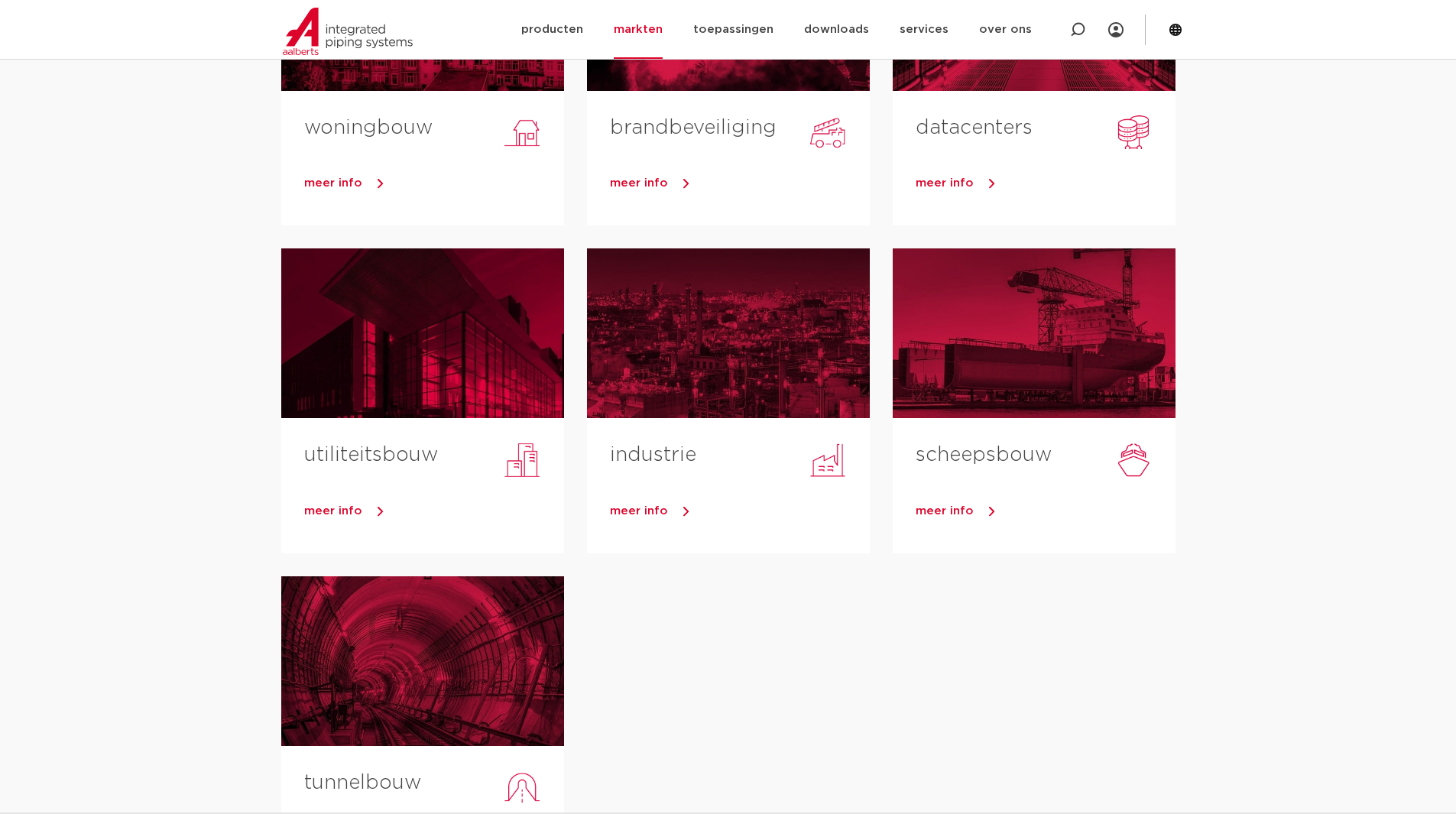
scroll to position [153, 0]
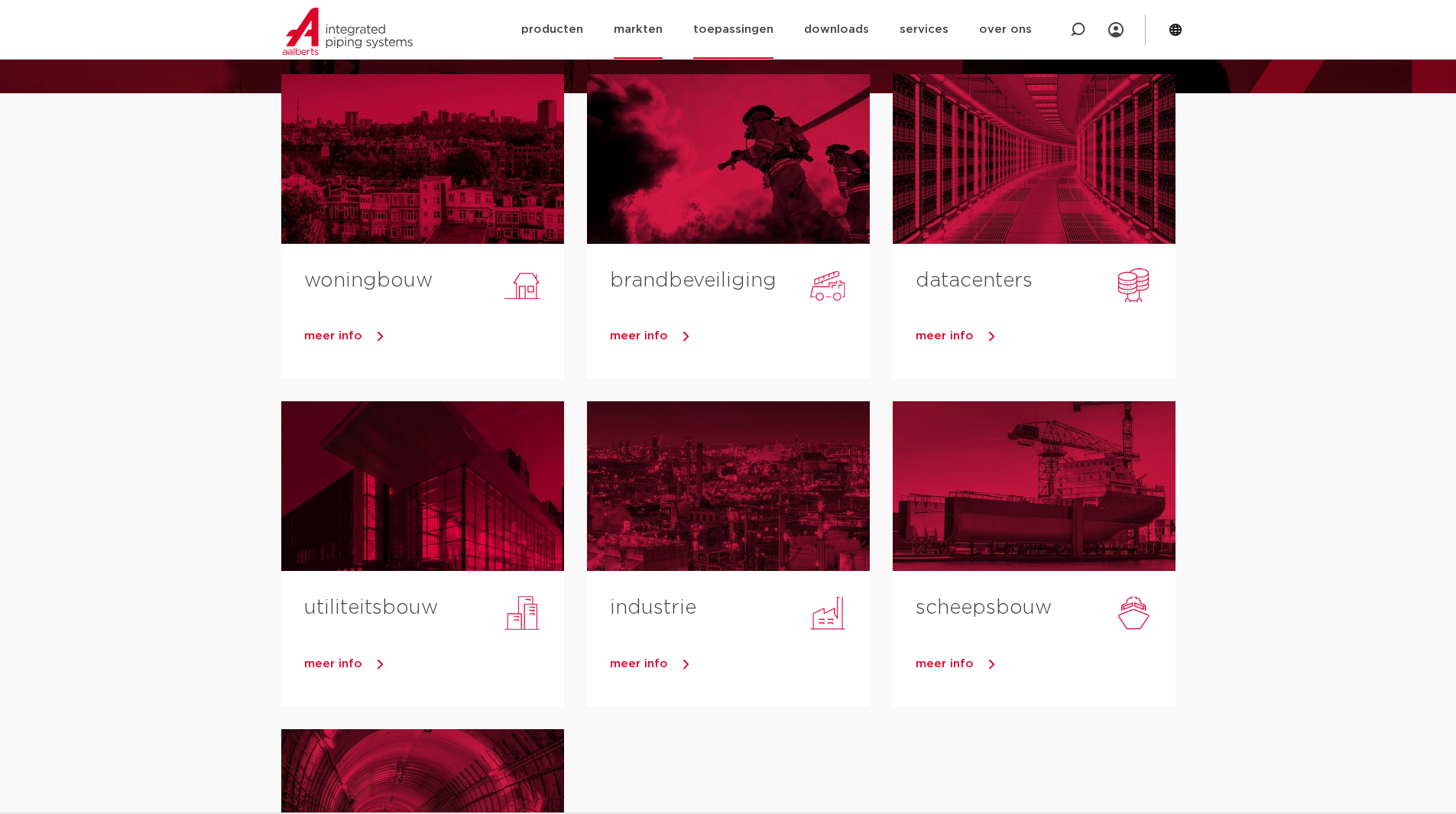
click at [725, 33] on link "toepassingen" at bounding box center [732, 29] width 80 height 59
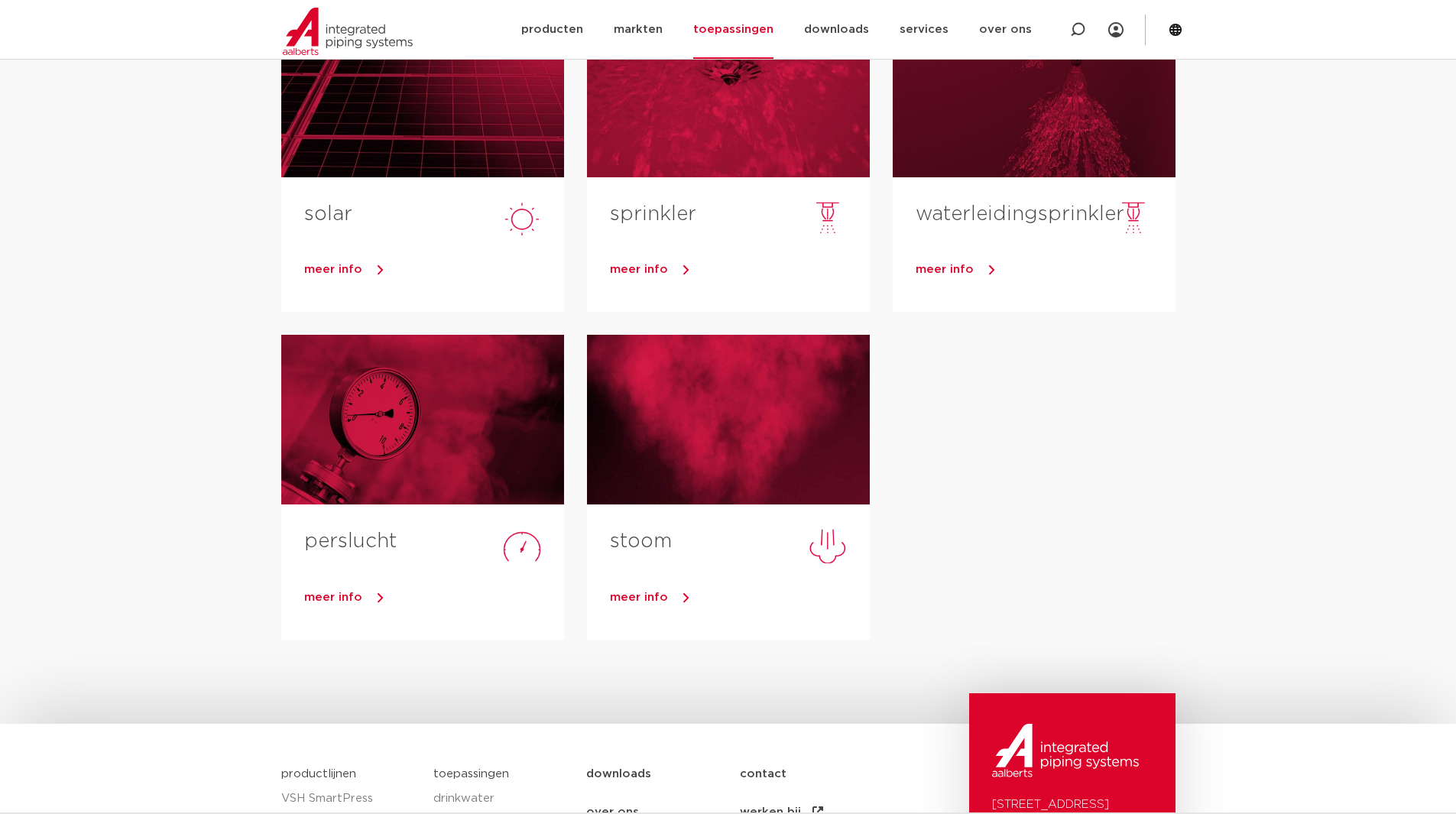
scroll to position [611, 0]
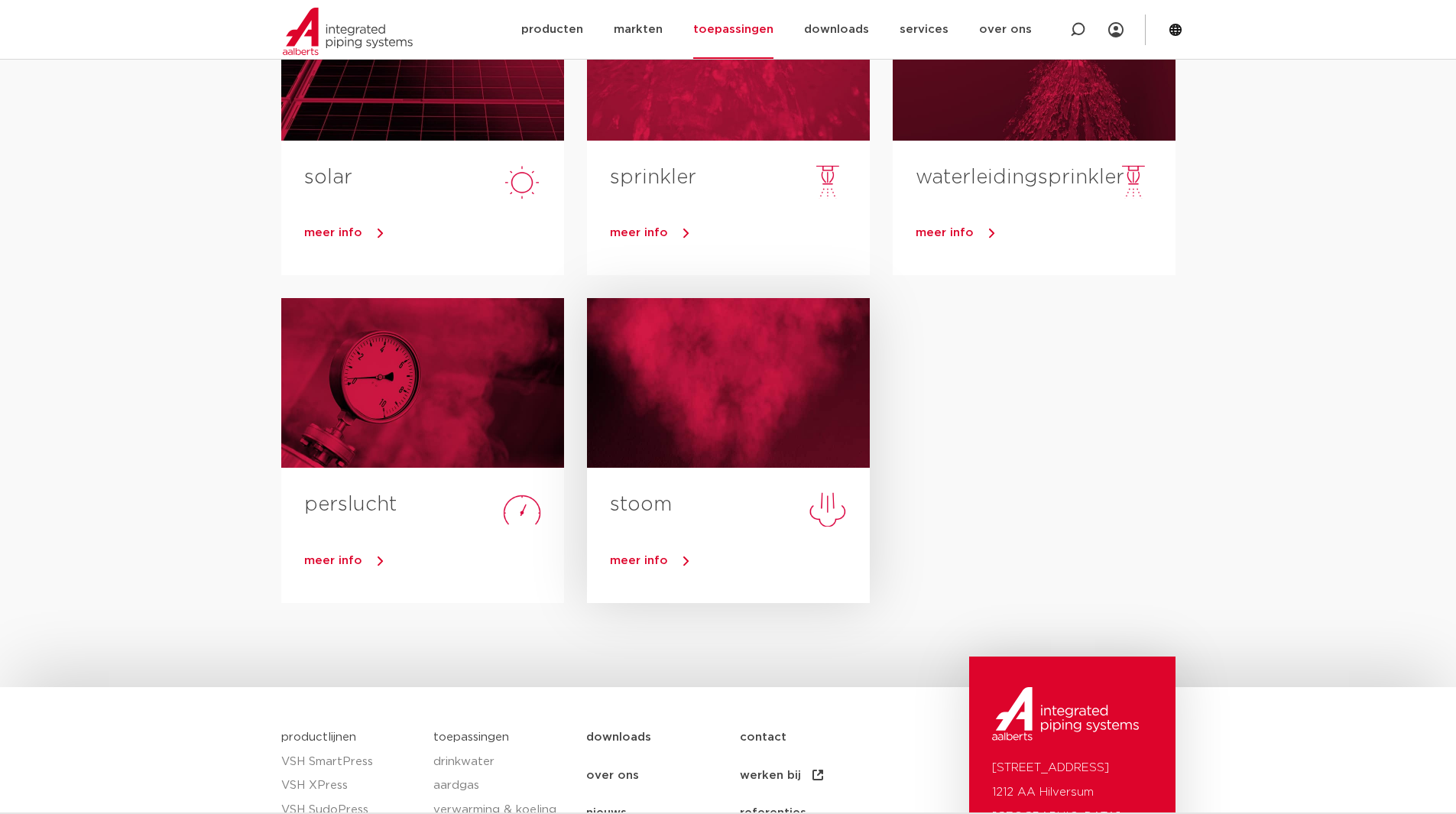
click at [611, 544] on div "meer info" at bounding box center [728, 565] width 282 height 76
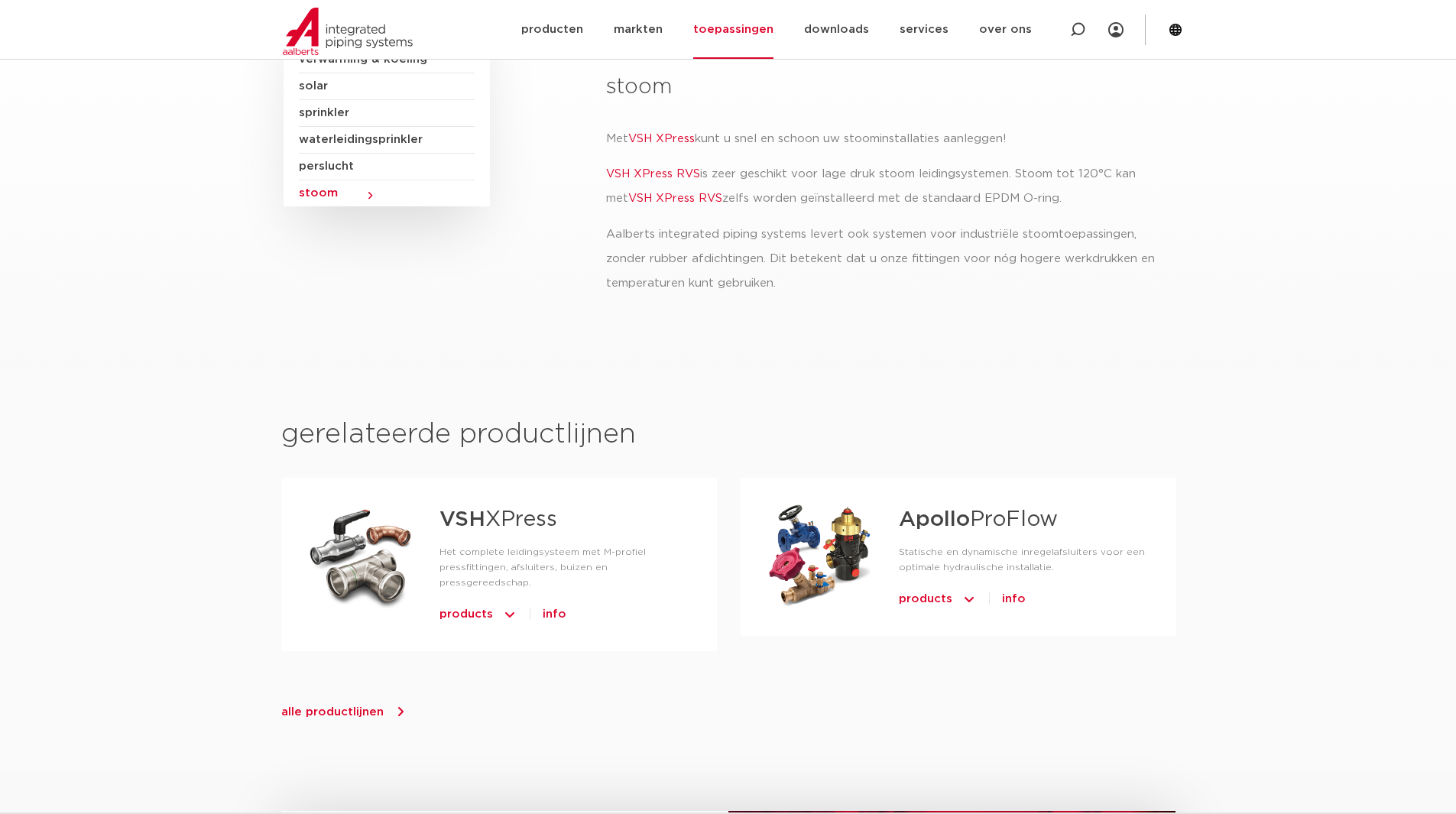
scroll to position [202, 0]
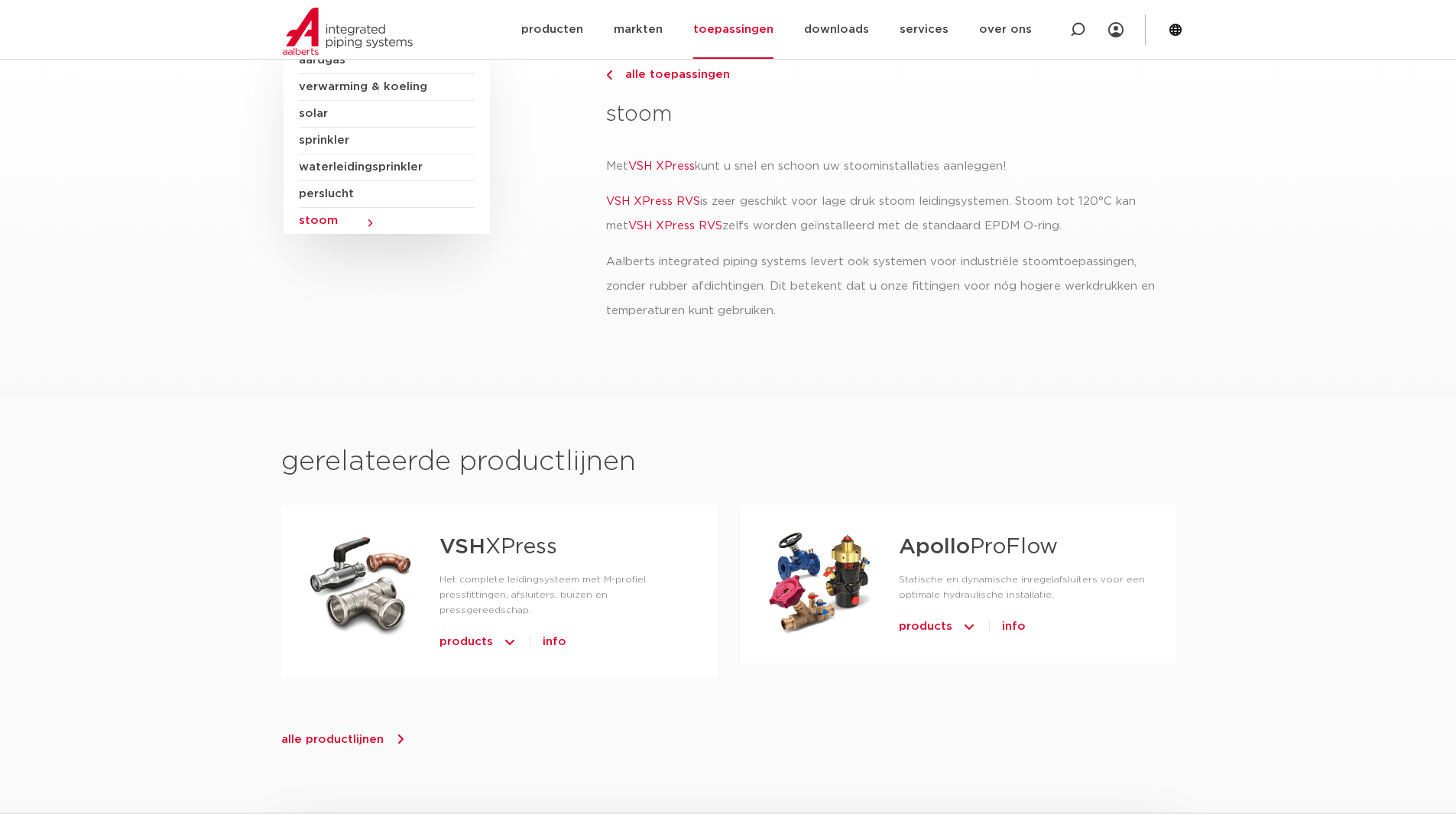
click at [678, 221] on link "VSH XPress RVS" at bounding box center [675, 225] width 94 height 11
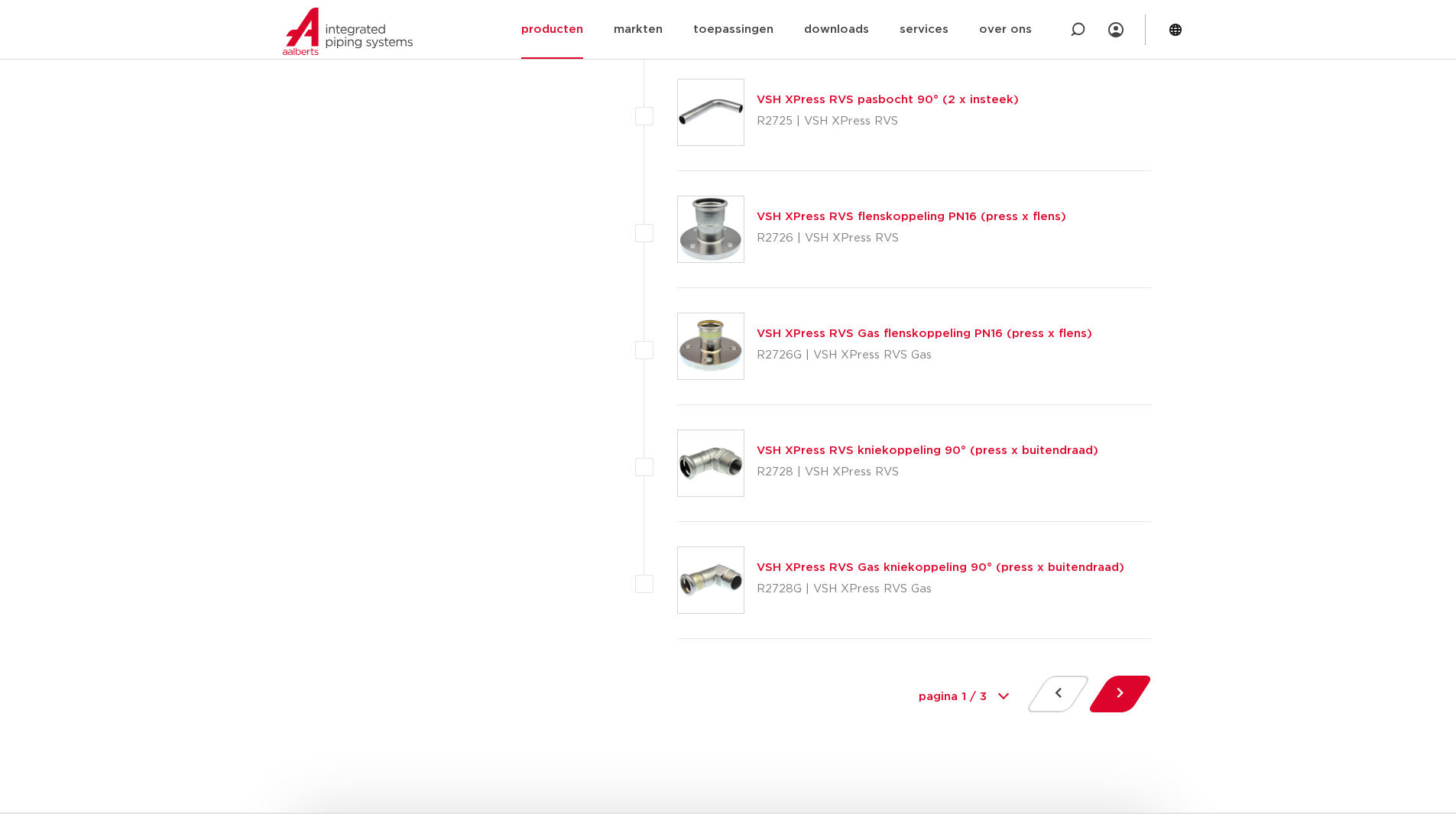
scroll to position [6876, 0]
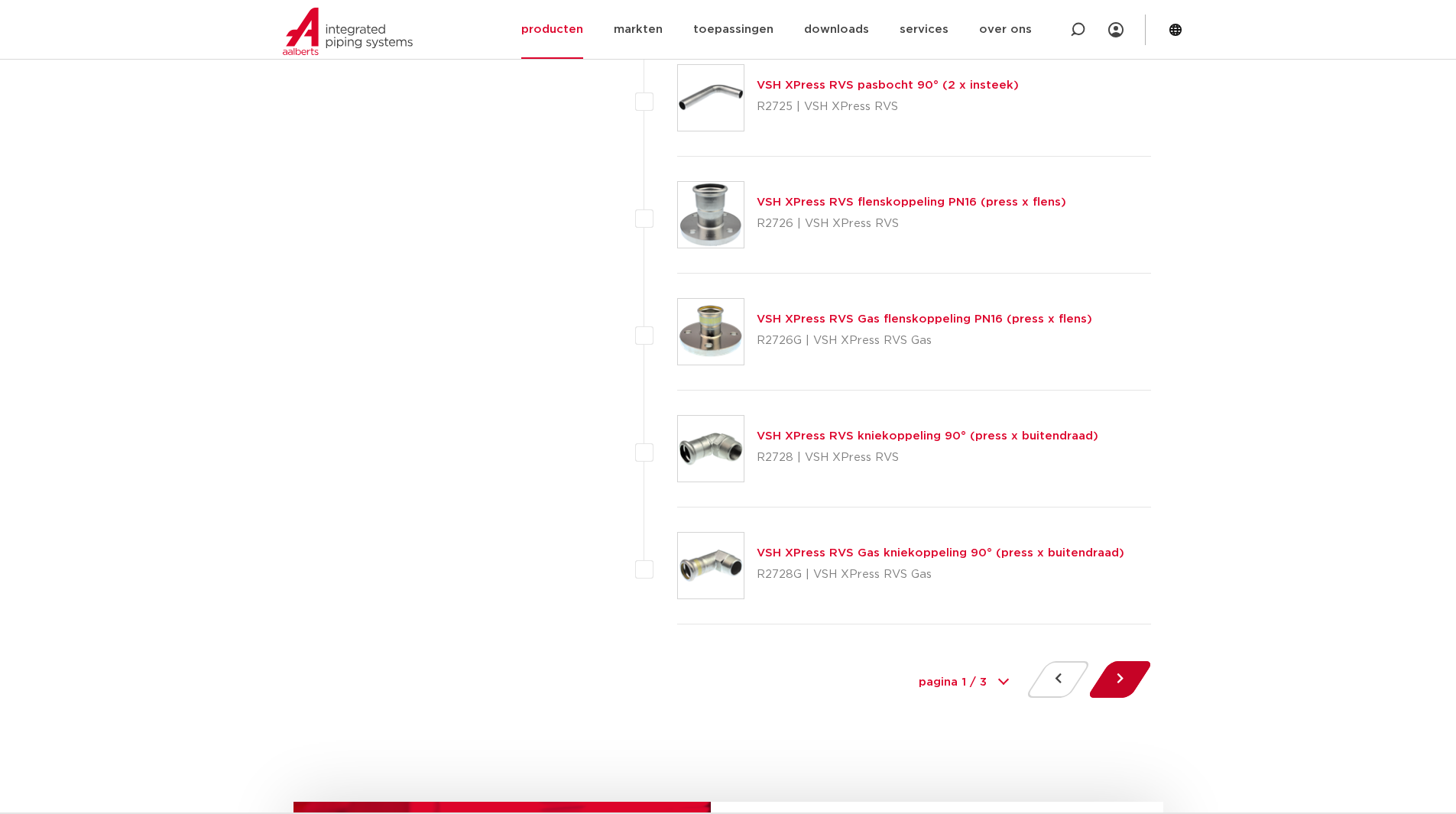
click at [1121, 684] on button at bounding box center [1120, 679] width 44 height 36
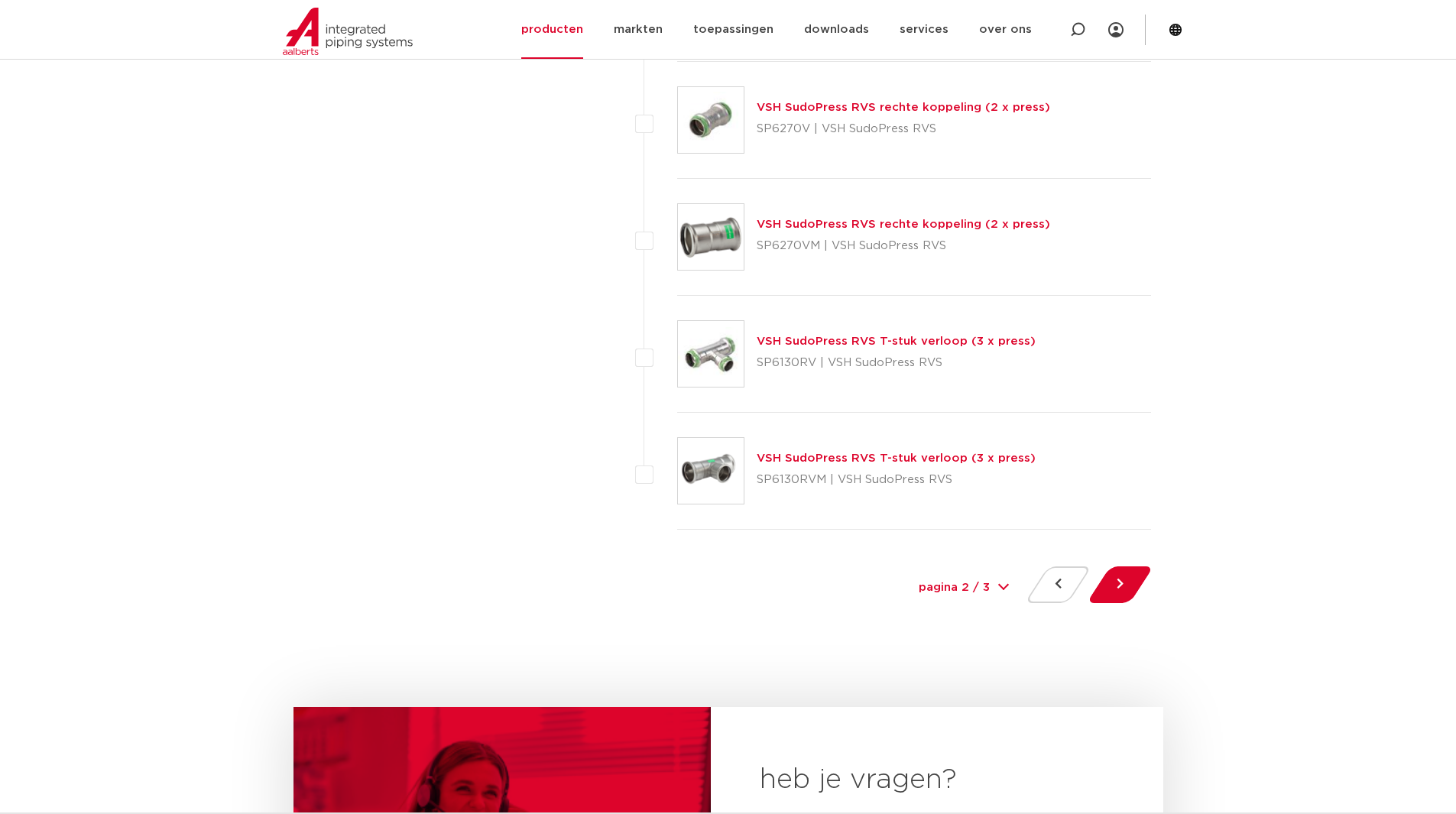
scroll to position [7029, 0]
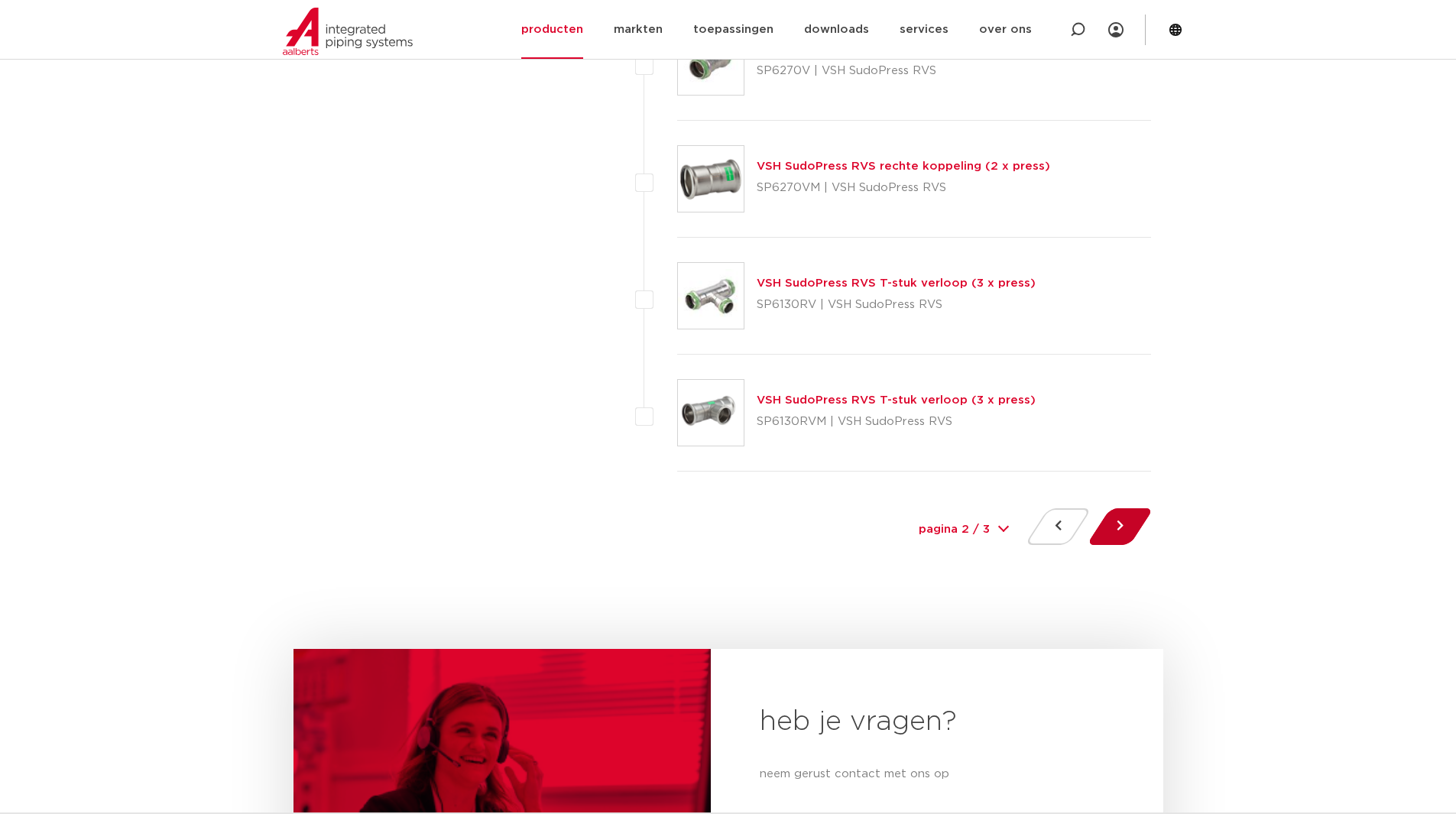
click at [1125, 524] on button at bounding box center [1120, 526] width 44 height 36
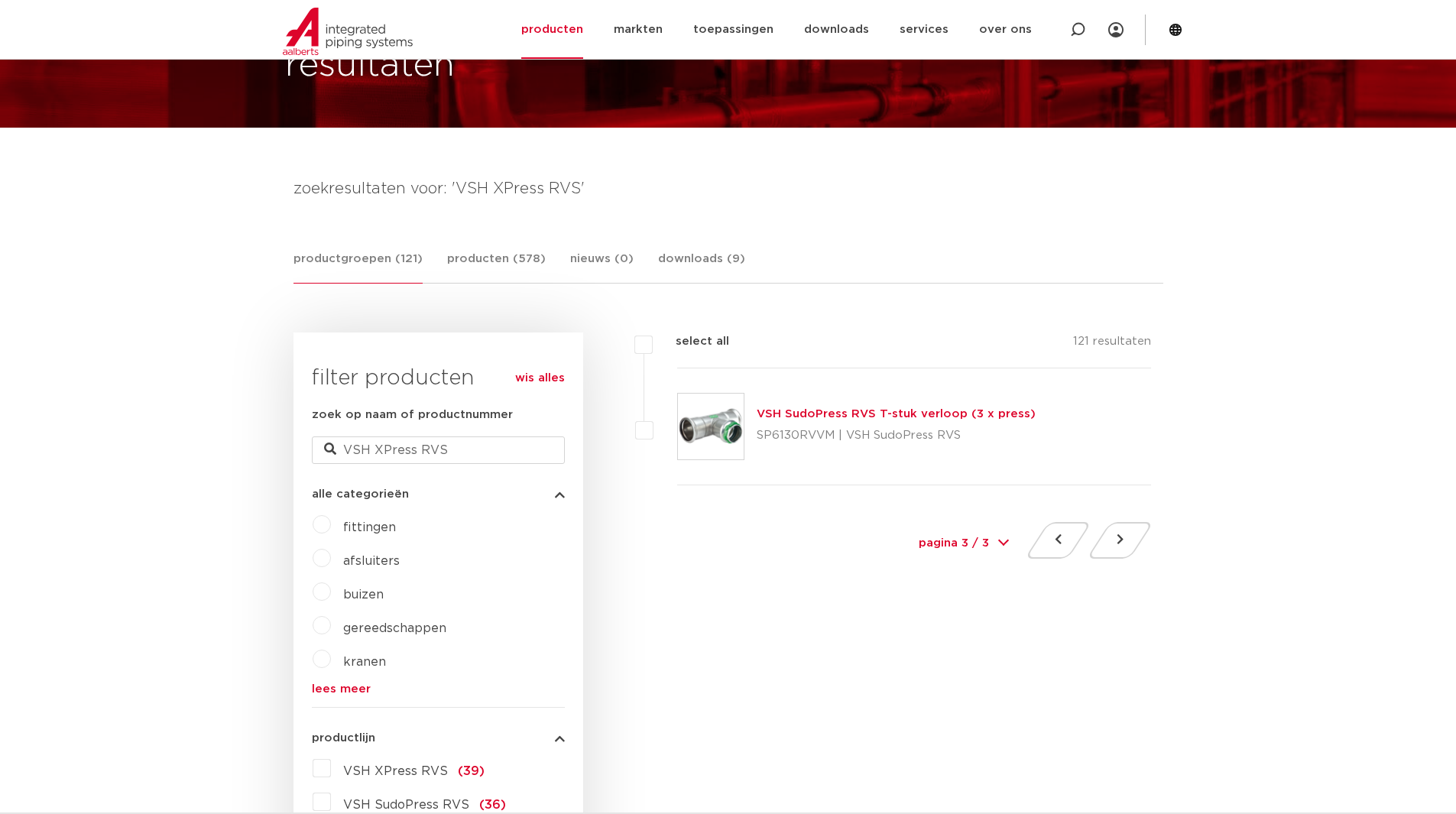
scroll to position [153, 0]
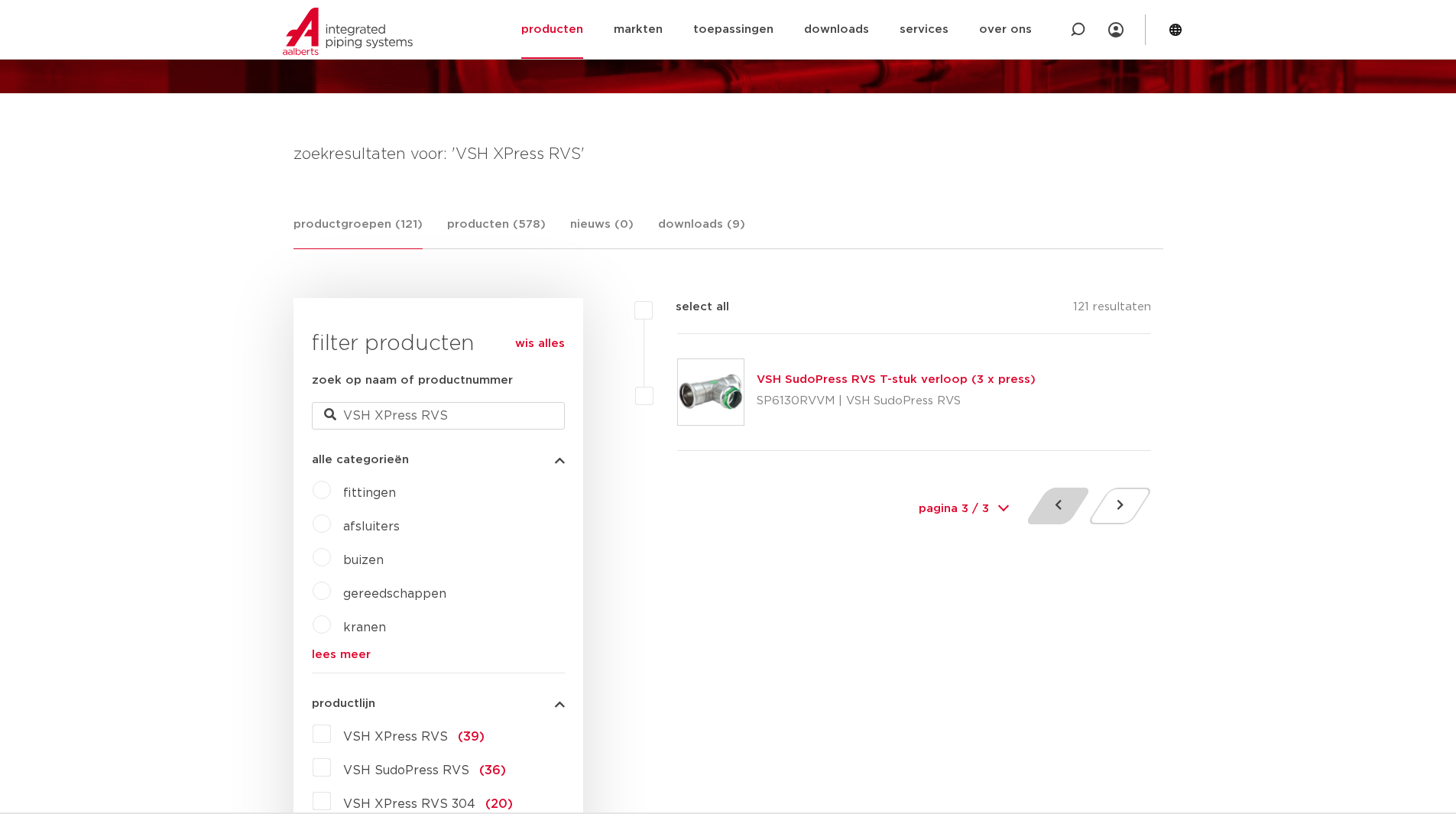
click at [1068, 518] on button at bounding box center [1058, 505] width 44 height 36
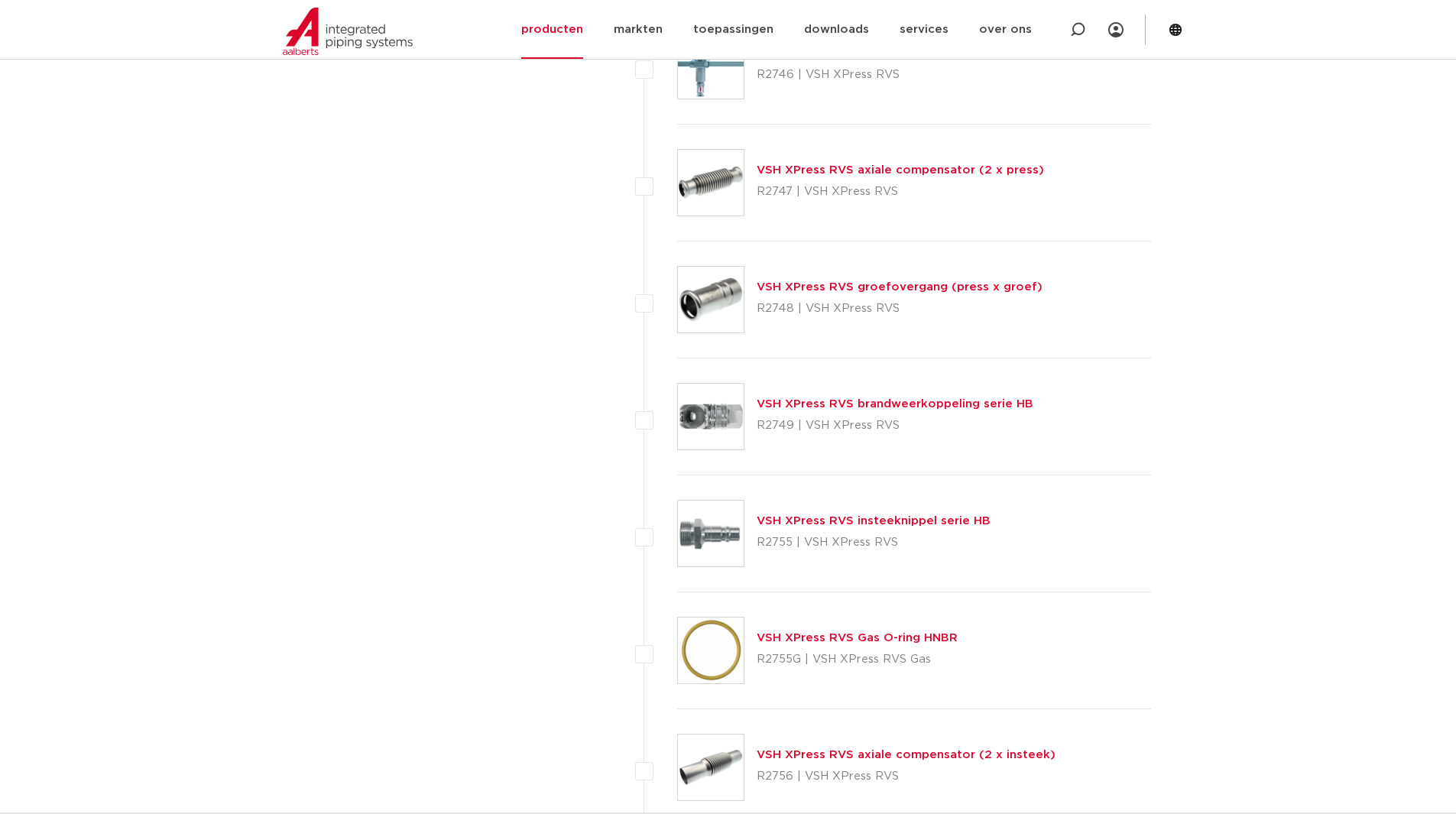
scroll to position [2139, 0]
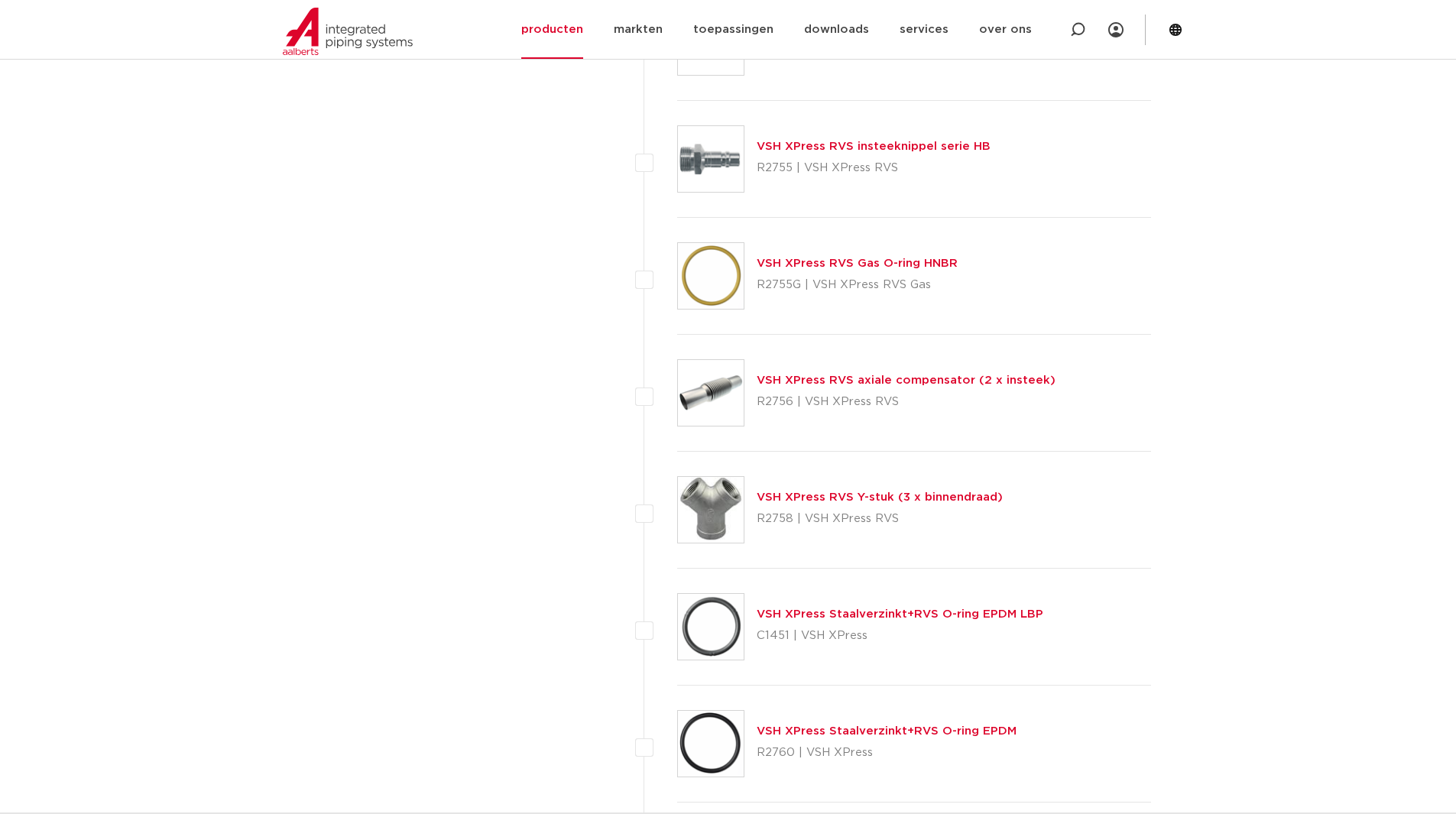
click at [937, 269] on link "VSH XPress RVS Gas O-ring HNBR" at bounding box center [856, 263] width 201 height 11
